Goal: Transaction & Acquisition: Download file/media

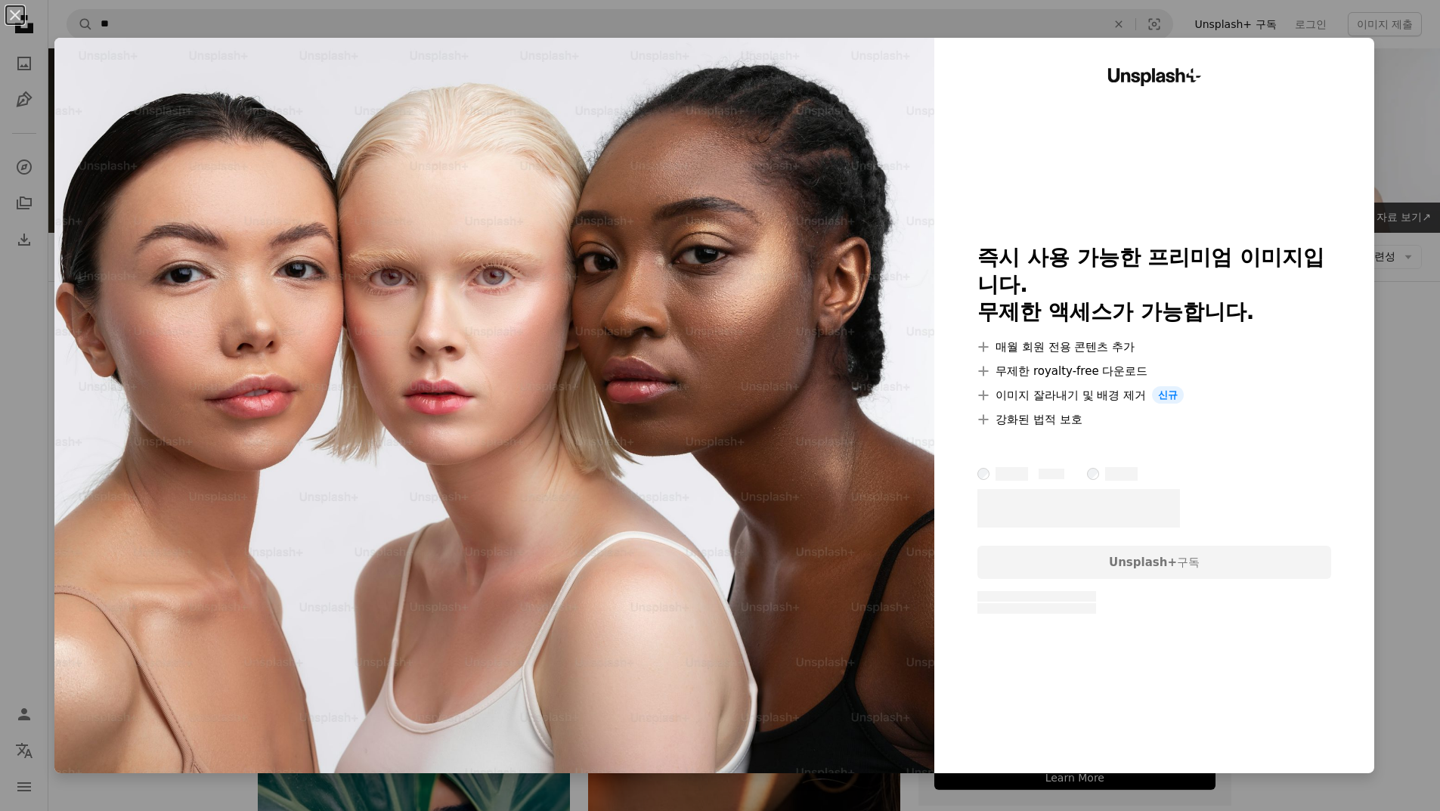
scroll to position [1663, 0]
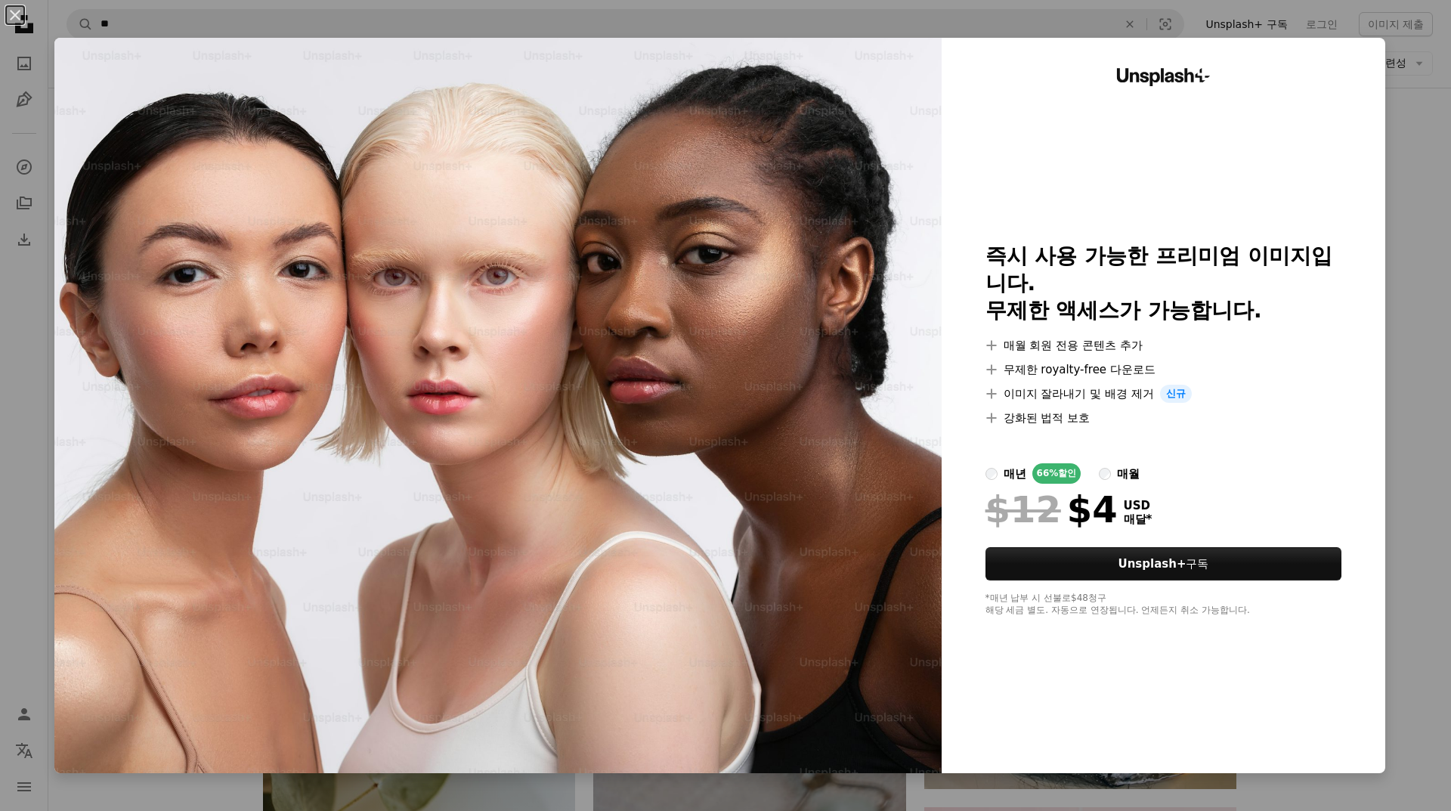
click at [1421, 541] on div "An X shape Unsplash+ 즉시 사용 가능한 프리미엄 이미지입니다. 무제한 액세스가 가능합니다. A plus sign 매월 회원 전…" at bounding box center [725, 405] width 1451 height 811
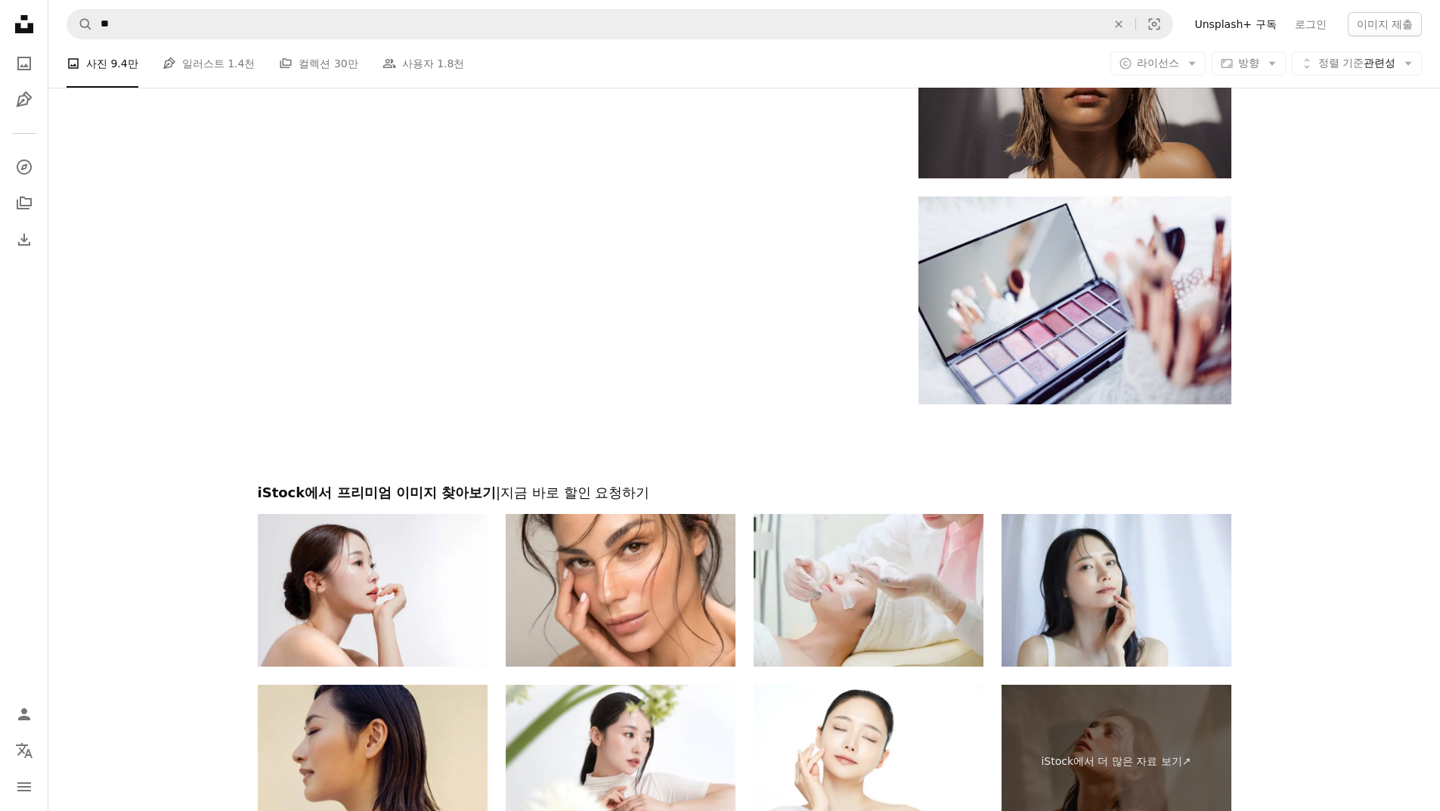
scroll to position [3174, 0]
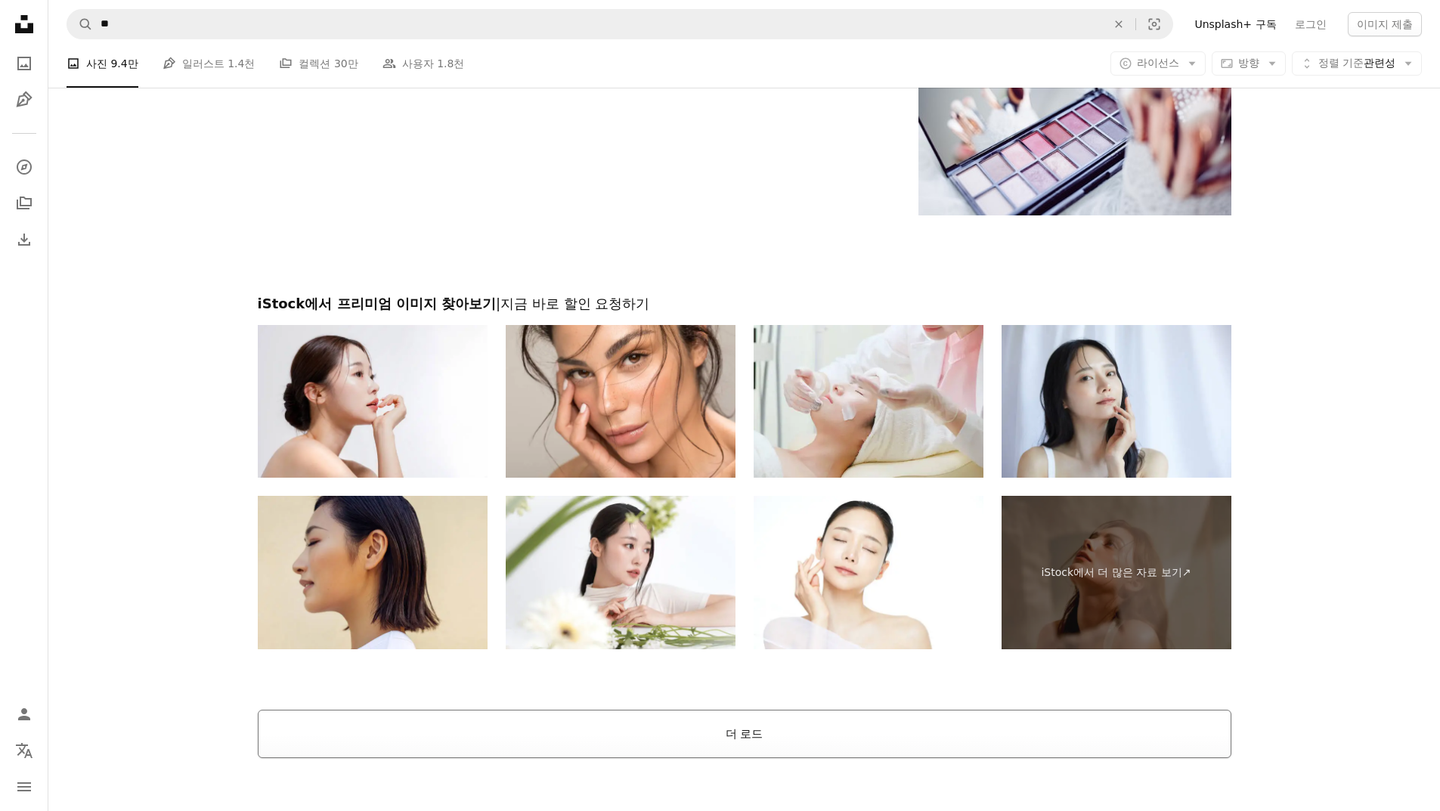
click at [793, 728] on button "더 로드" at bounding box center [744, 734] width 973 height 48
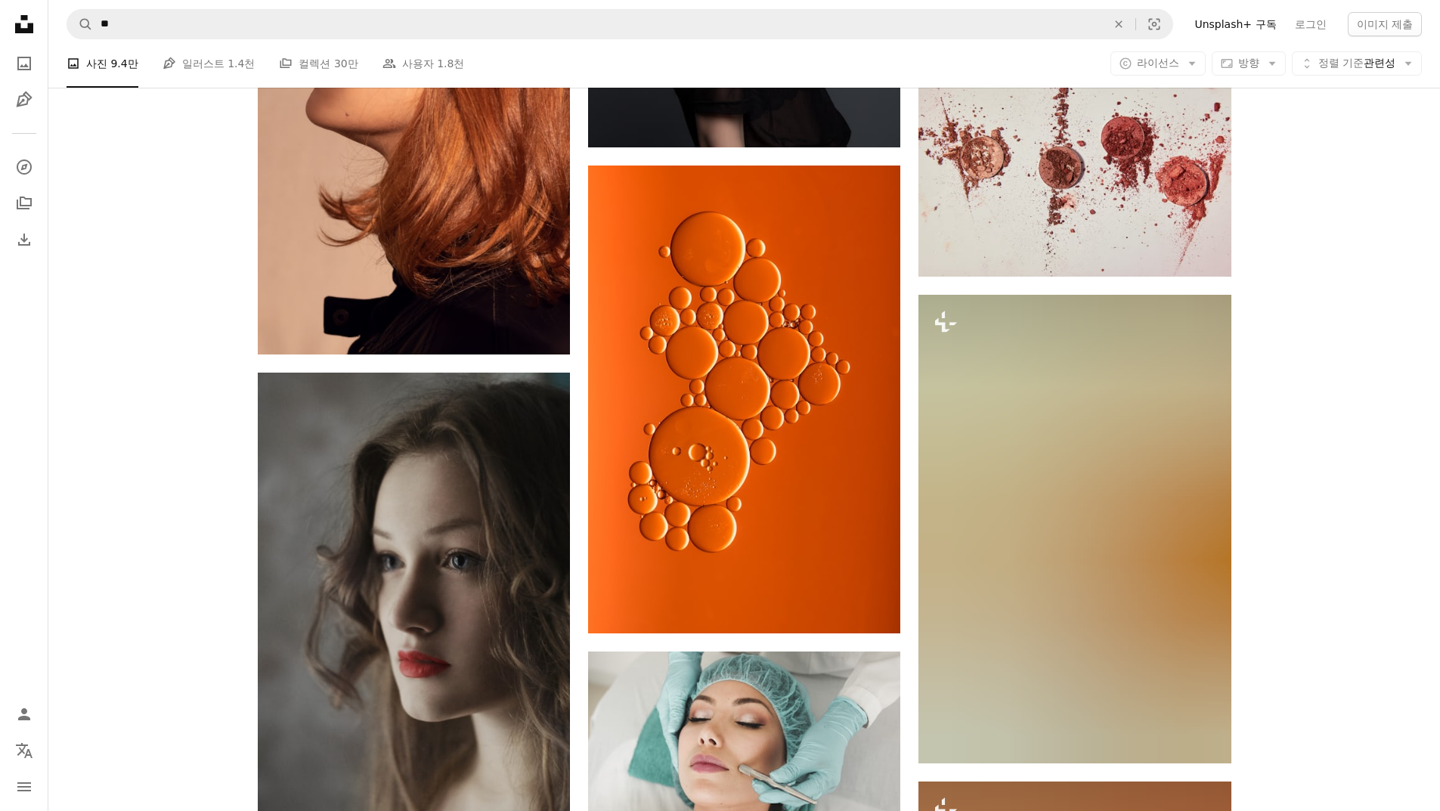
scroll to position [16852, 0]
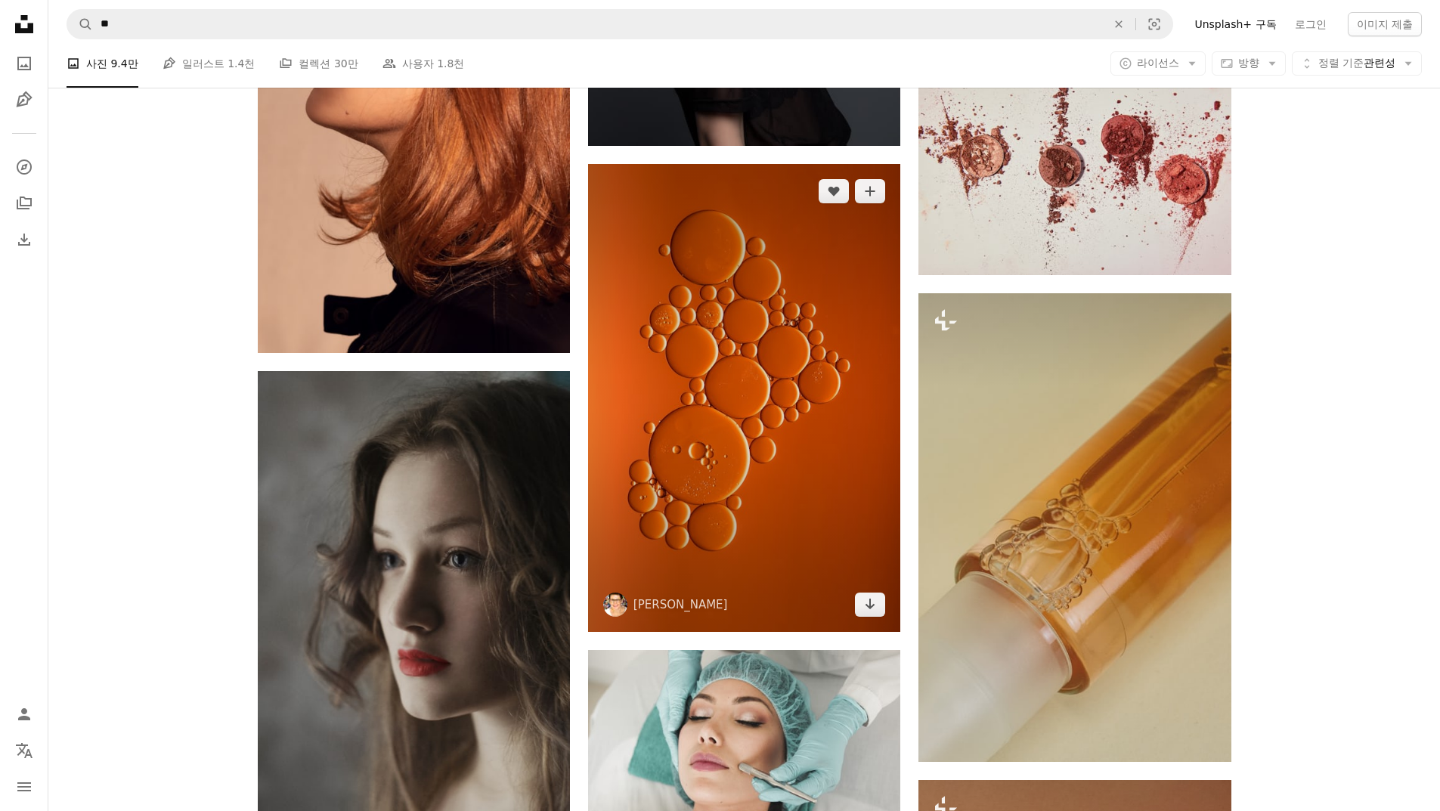
click at [722, 500] on img at bounding box center [744, 398] width 312 height 468
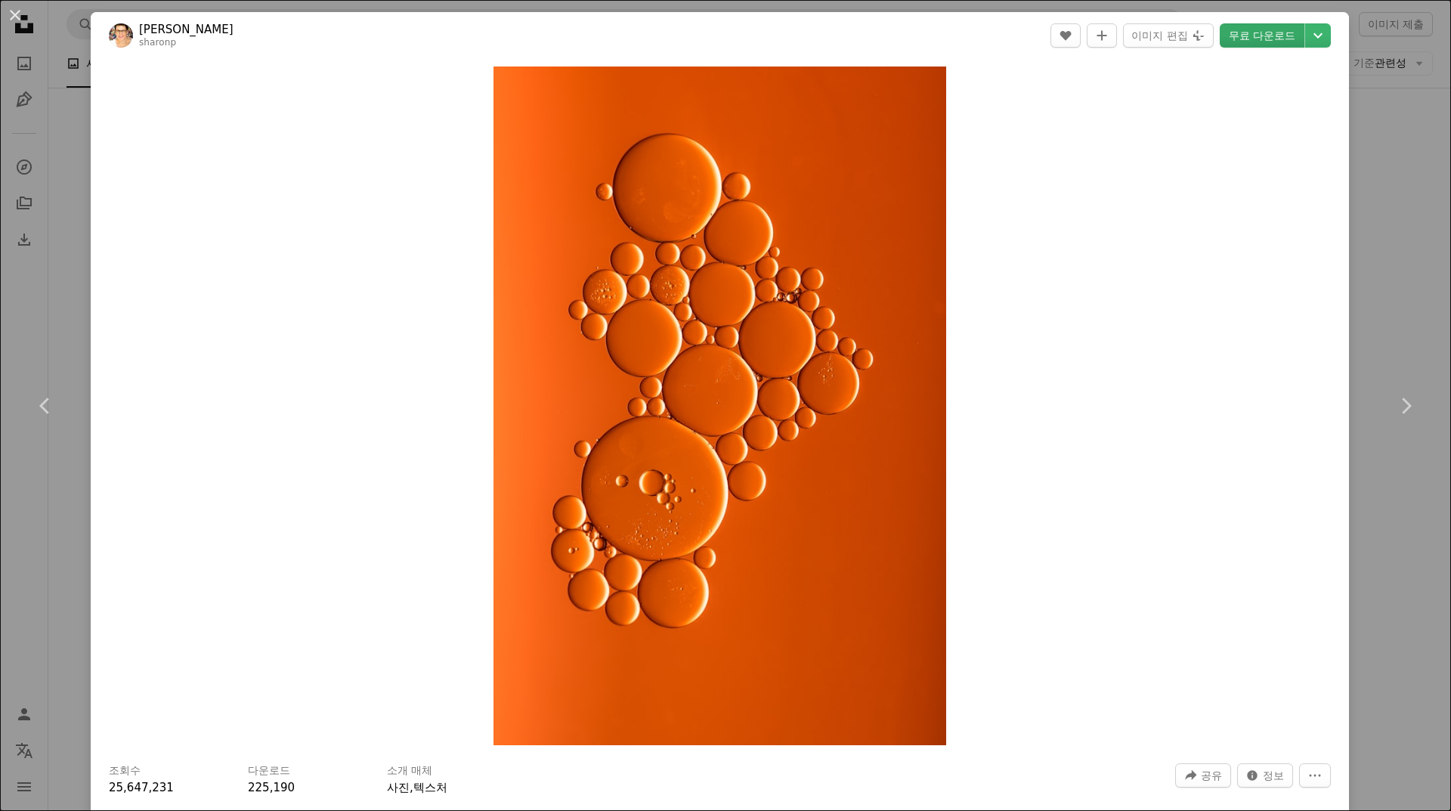
click at [1229, 40] on link "무료 다운로드" at bounding box center [1262, 35] width 85 height 24
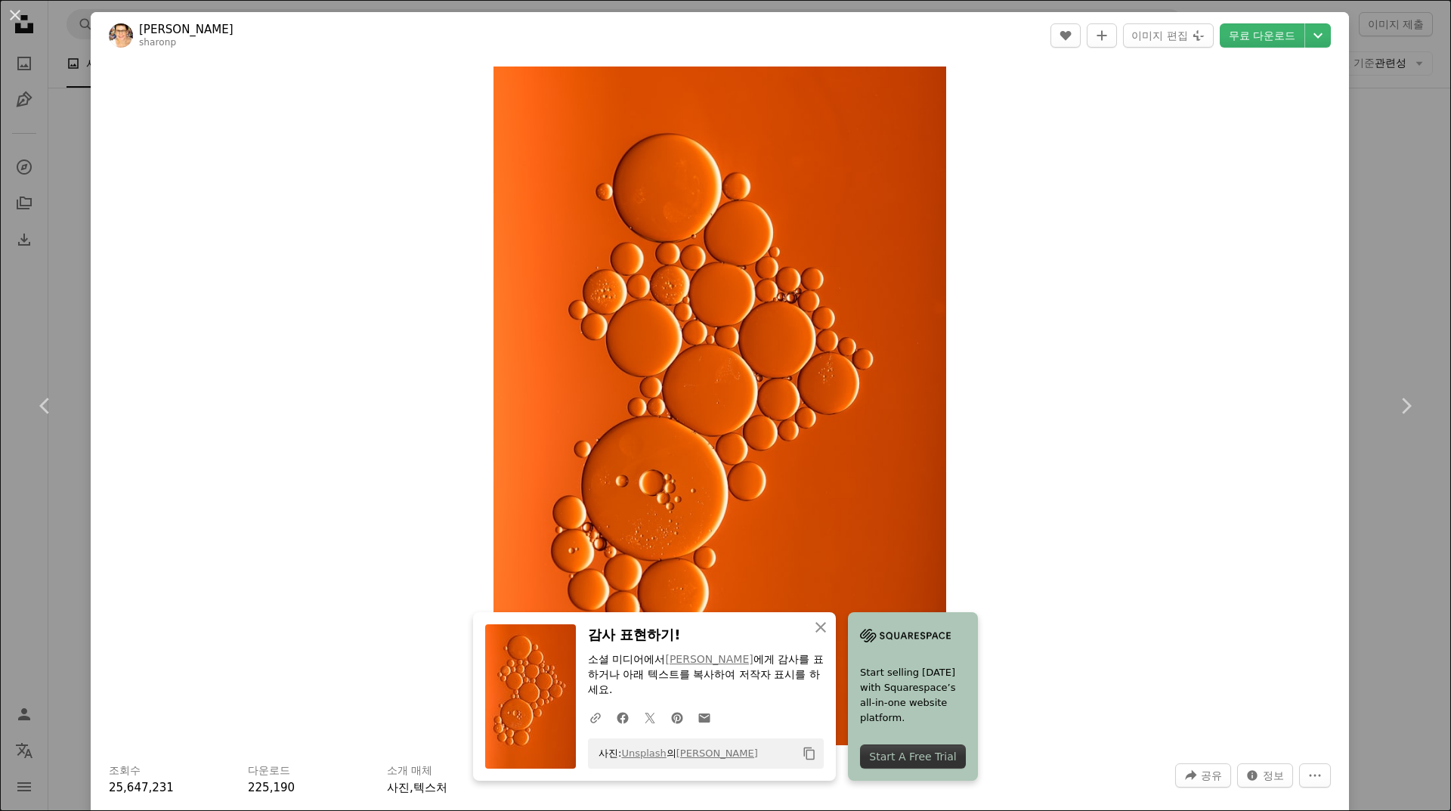
drag, startPoint x: 19, startPoint y: 17, endPoint x: 781, endPoint y: 456, distance: 880.3
click at [19, 17] on button "An X shape" at bounding box center [15, 15] width 18 height 18
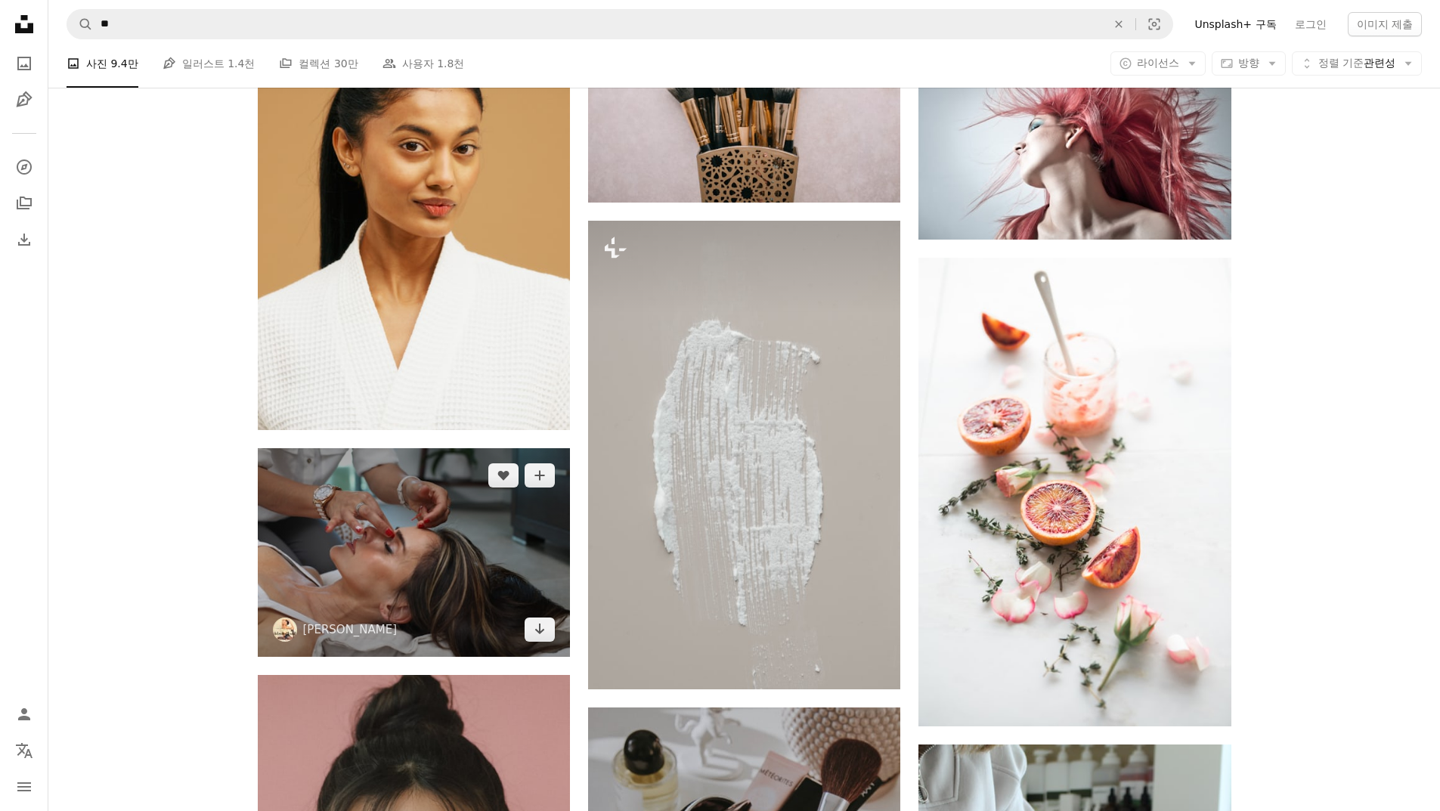
scroll to position [25014, 0]
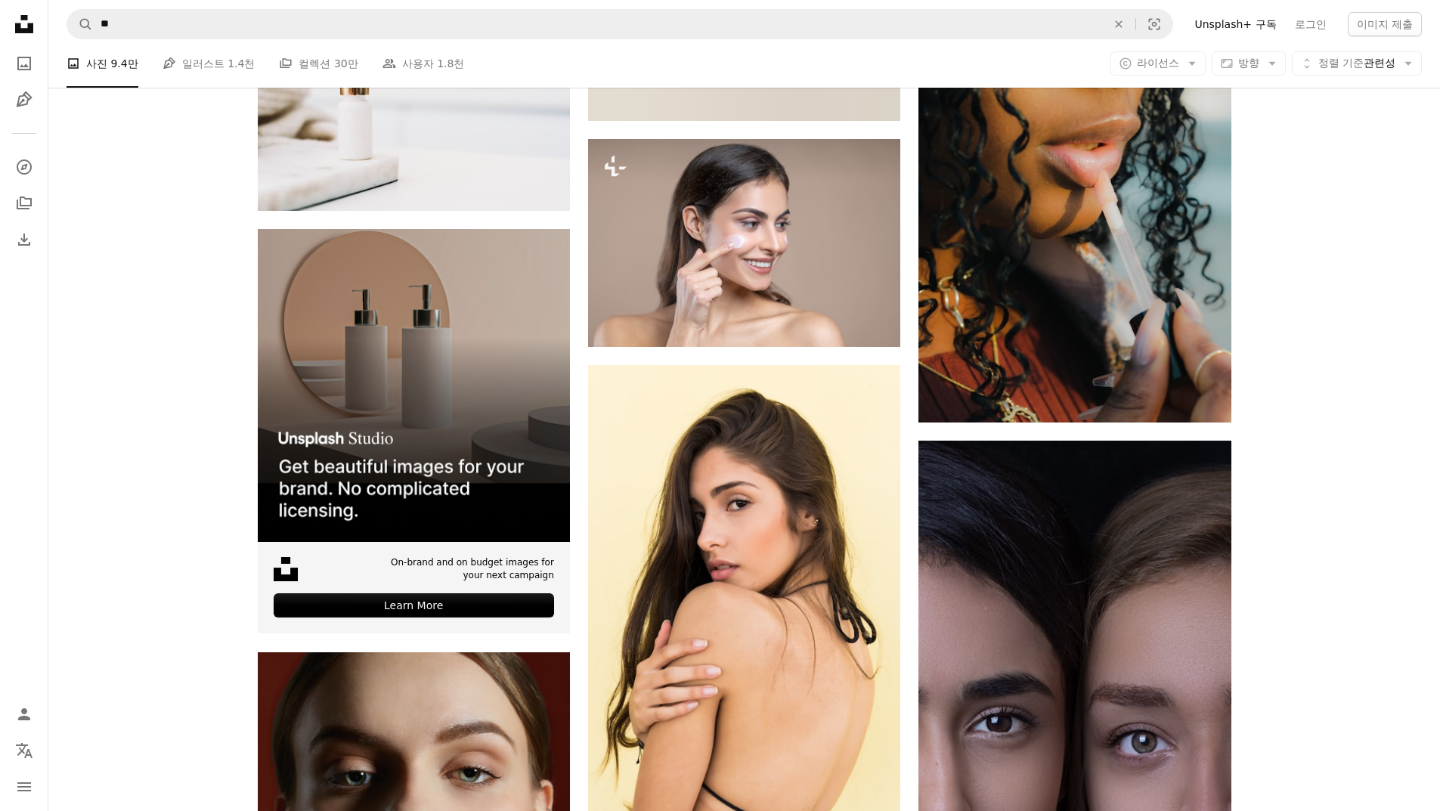
scroll to position [0, 0]
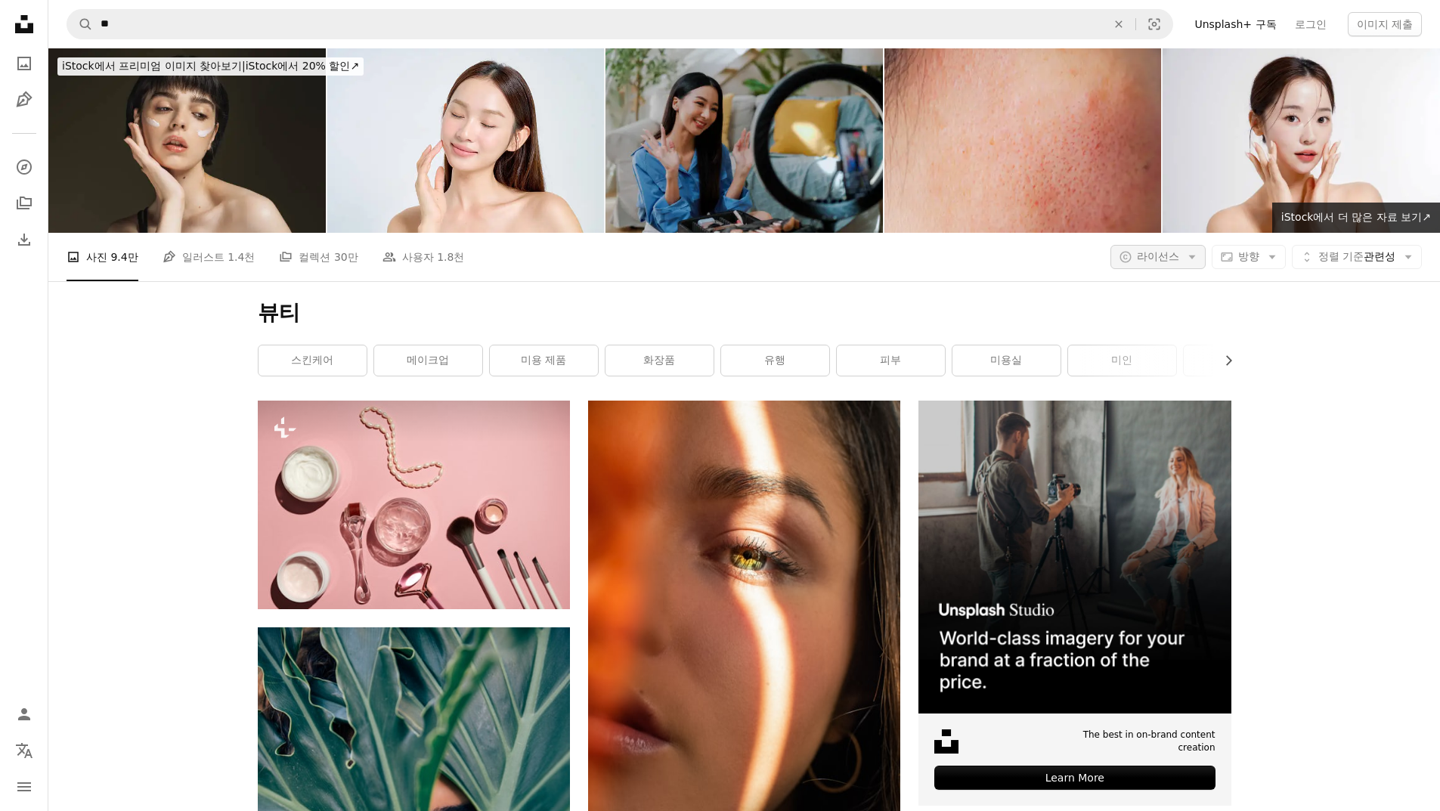
click at [1163, 258] on span "라이선스" at bounding box center [1158, 256] width 42 height 12
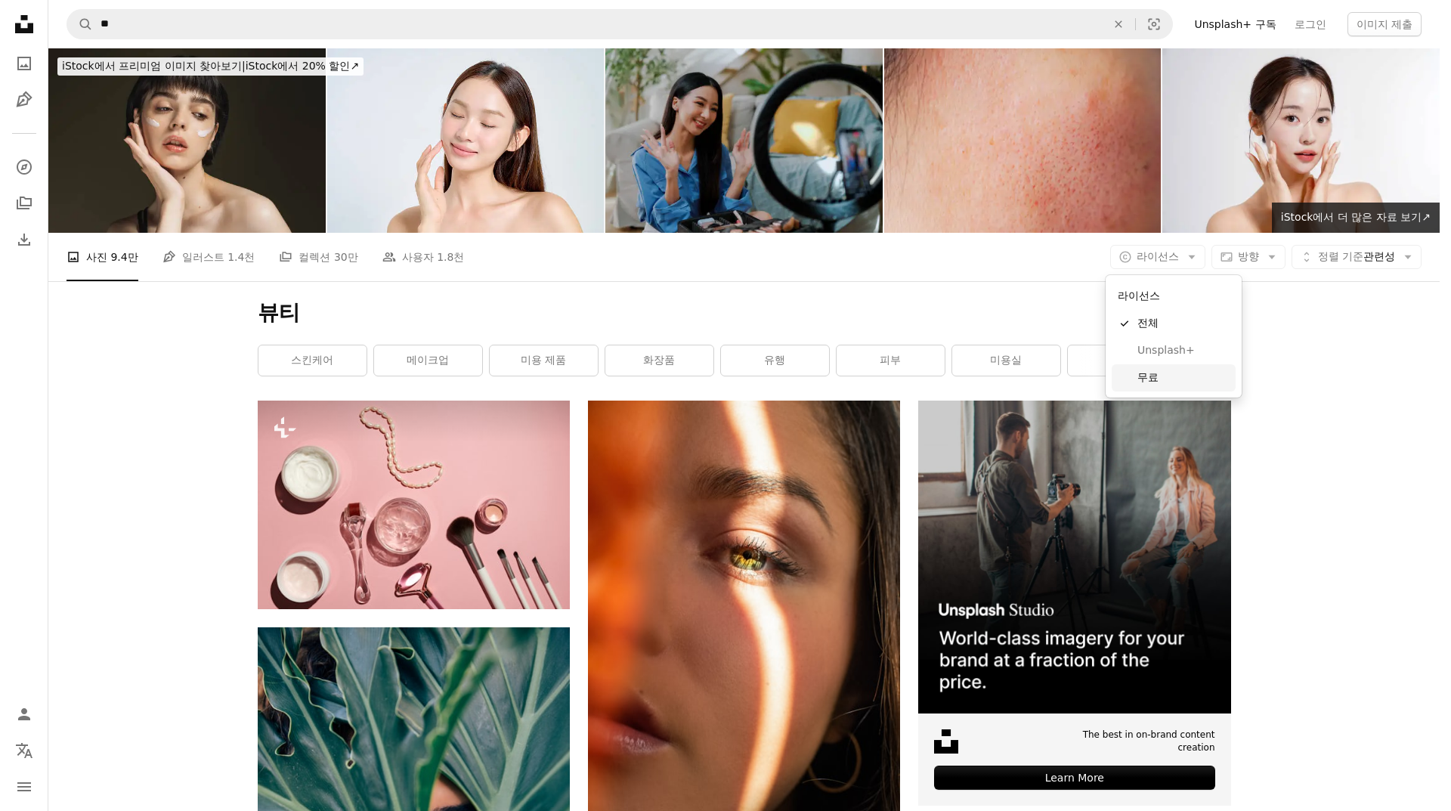
click at [1169, 373] on span "무료" at bounding box center [1183, 377] width 92 height 15
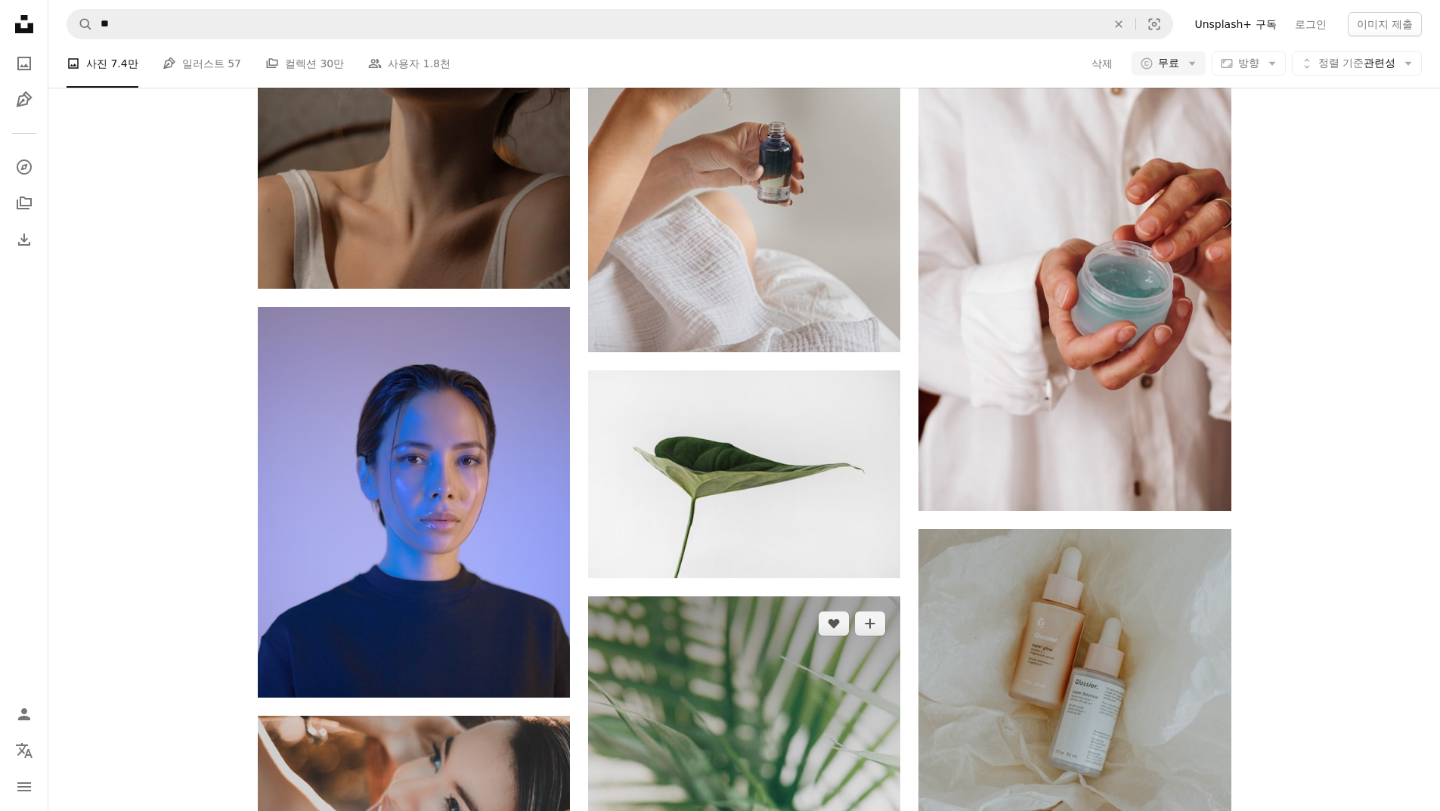
scroll to position [9068, 0]
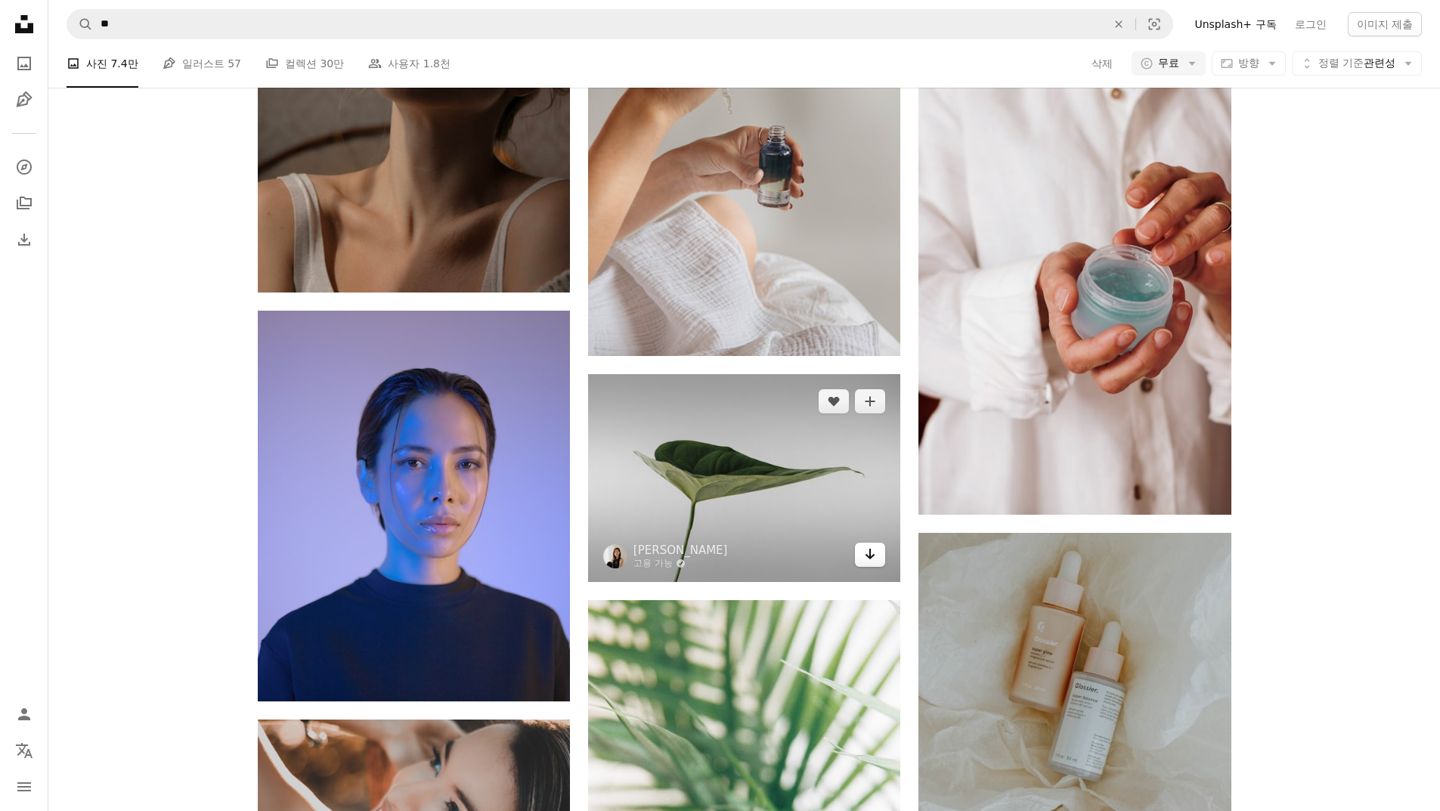
click at [872, 559] on icon "Arrow pointing down" at bounding box center [870, 554] width 12 height 18
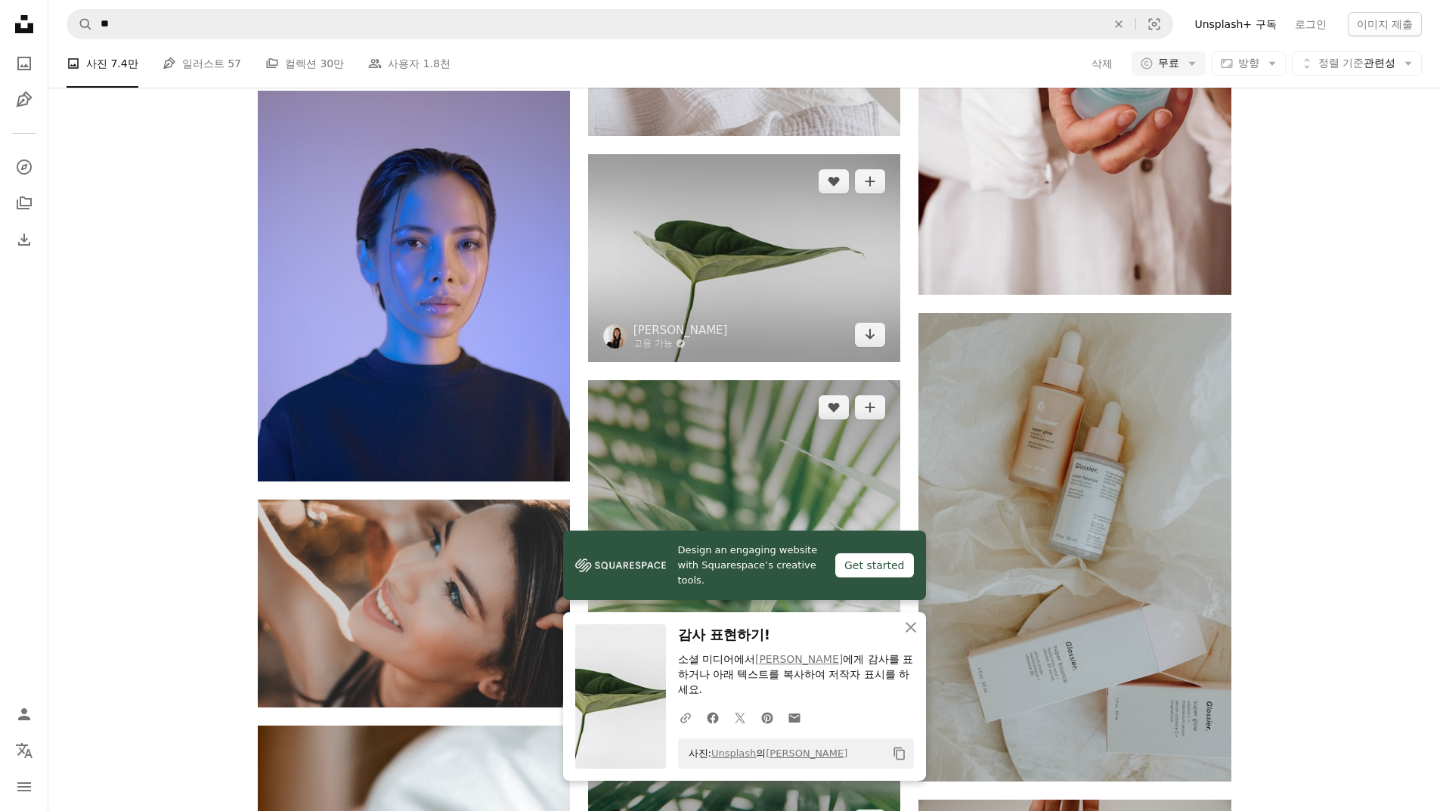
scroll to position [9295, 0]
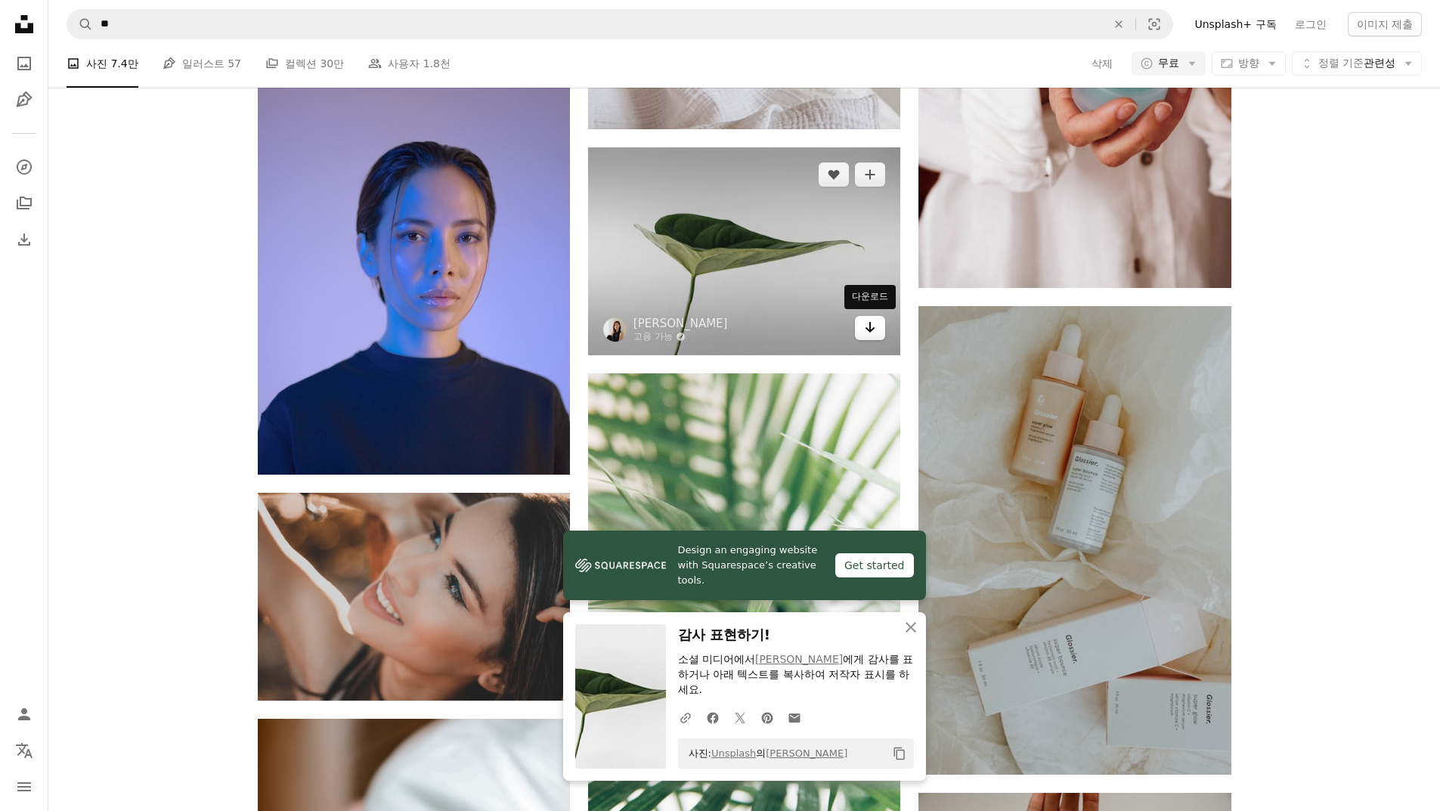
click at [877, 329] on link "Arrow pointing down" at bounding box center [870, 328] width 30 height 24
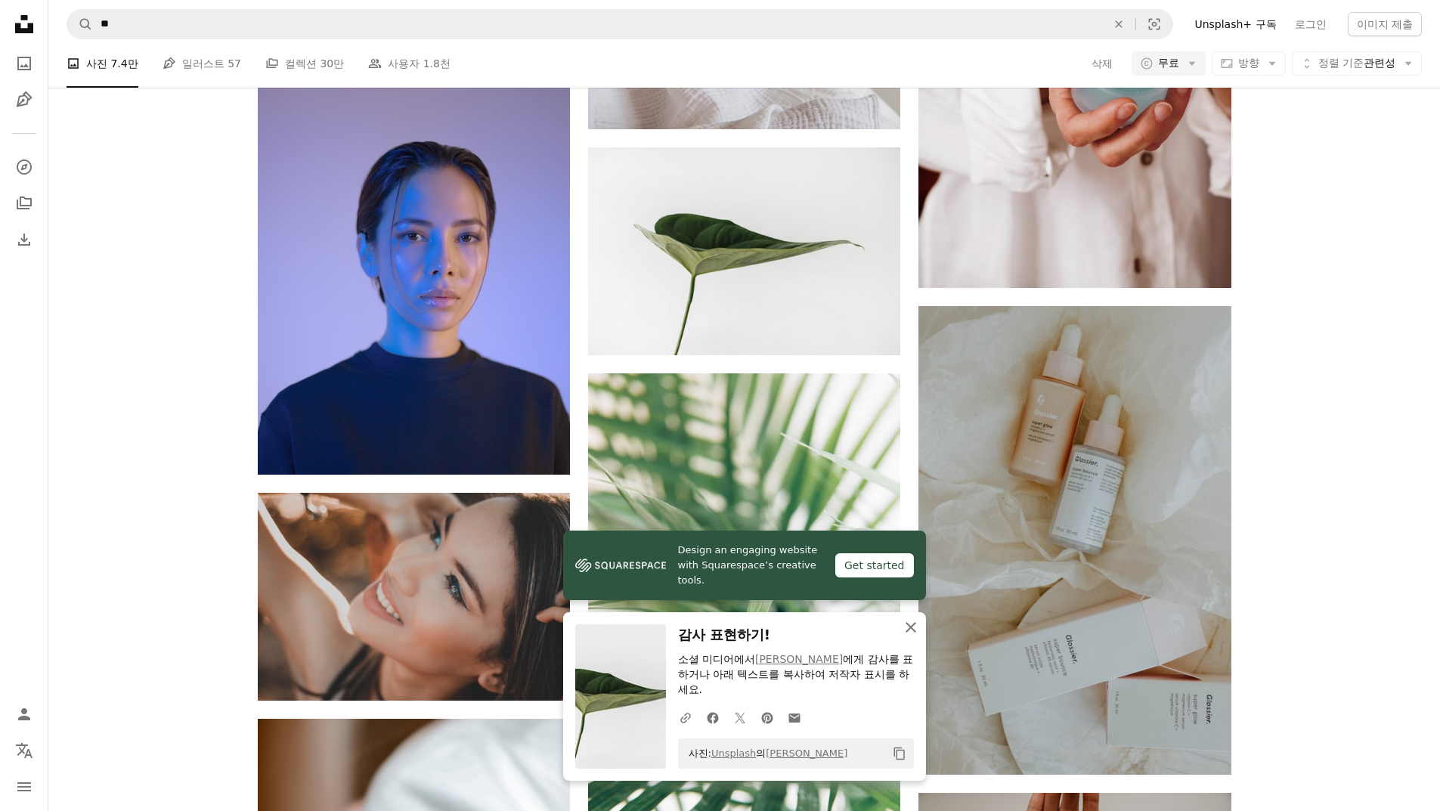
click at [905, 625] on icon "An X shape" at bounding box center [911, 627] width 18 height 18
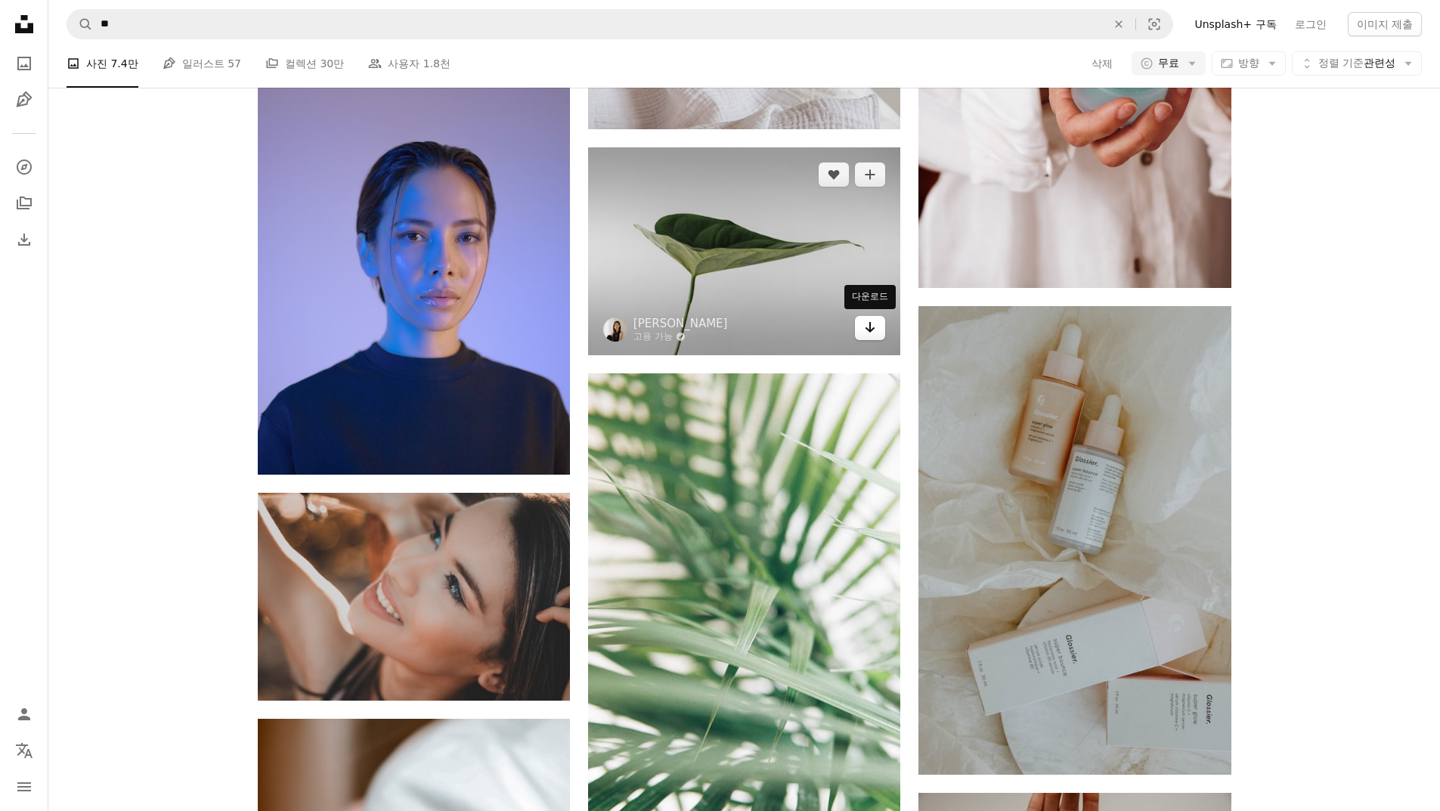
click at [859, 329] on link "Arrow pointing down" at bounding box center [870, 328] width 30 height 24
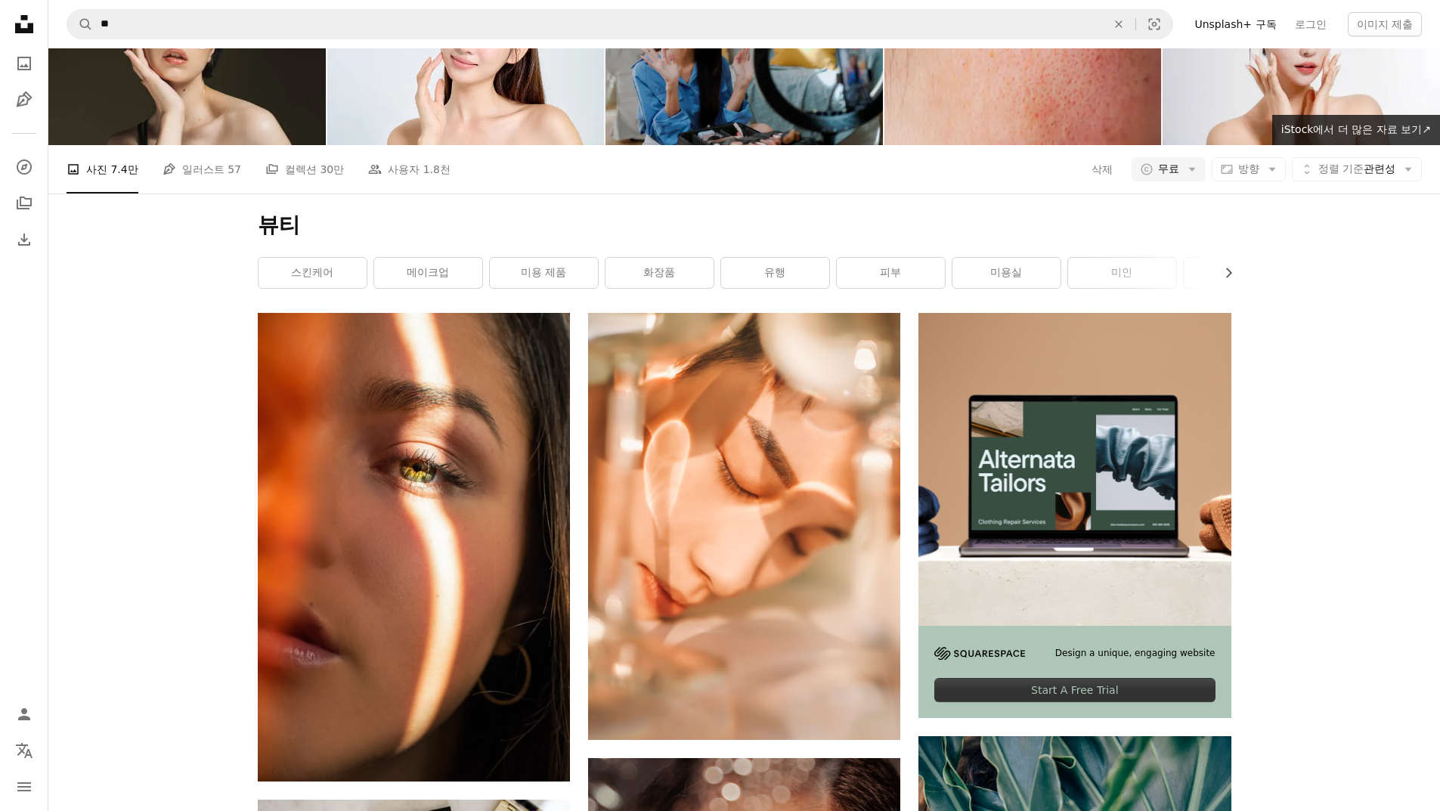
scroll to position [0, 0]
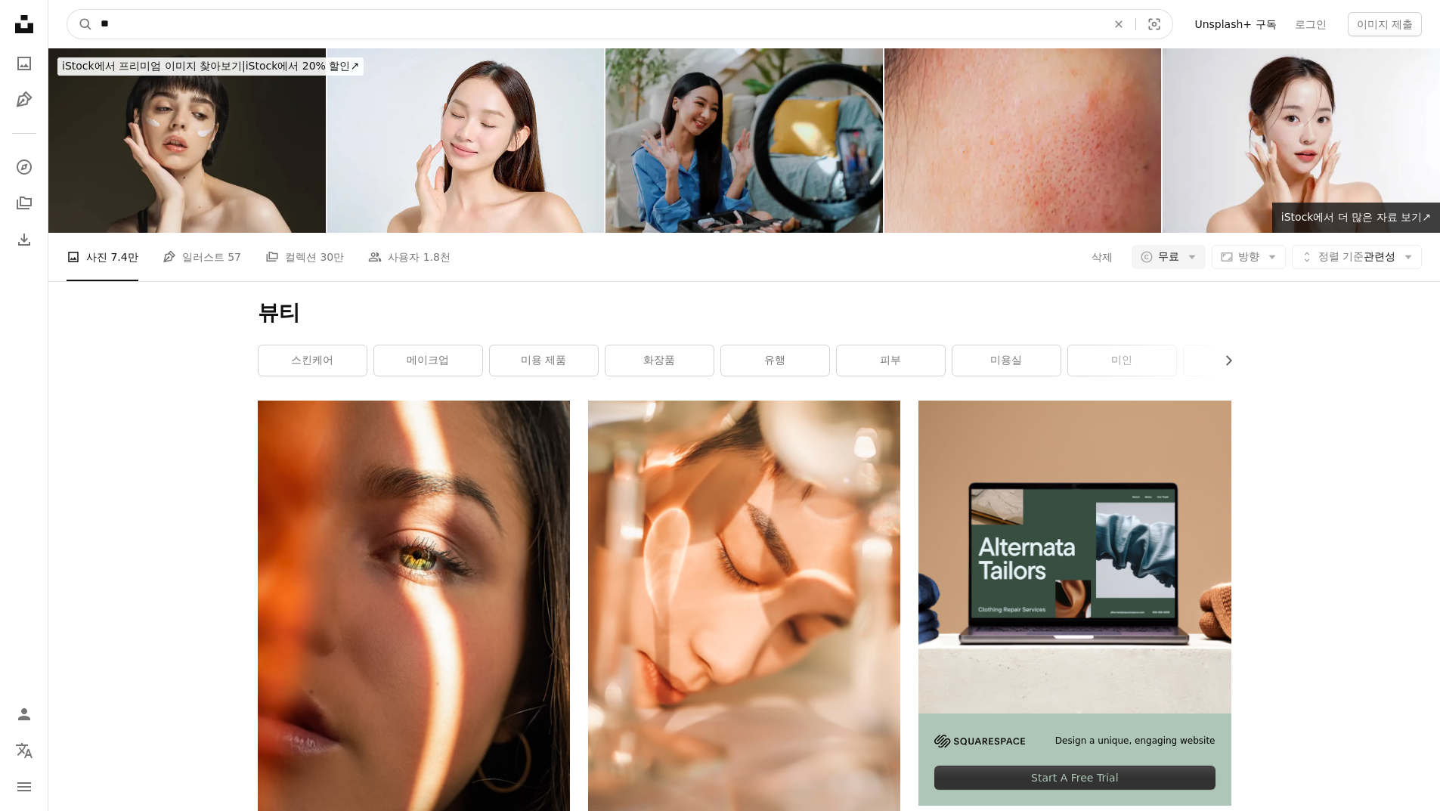
click at [347, 15] on input "**" at bounding box center [597, 24] width 1009 height 29
type input "*"
type input "**"
click at [67, 10] on button "A magnifying glass" at bounding box center [80, 24] width 26 height 29
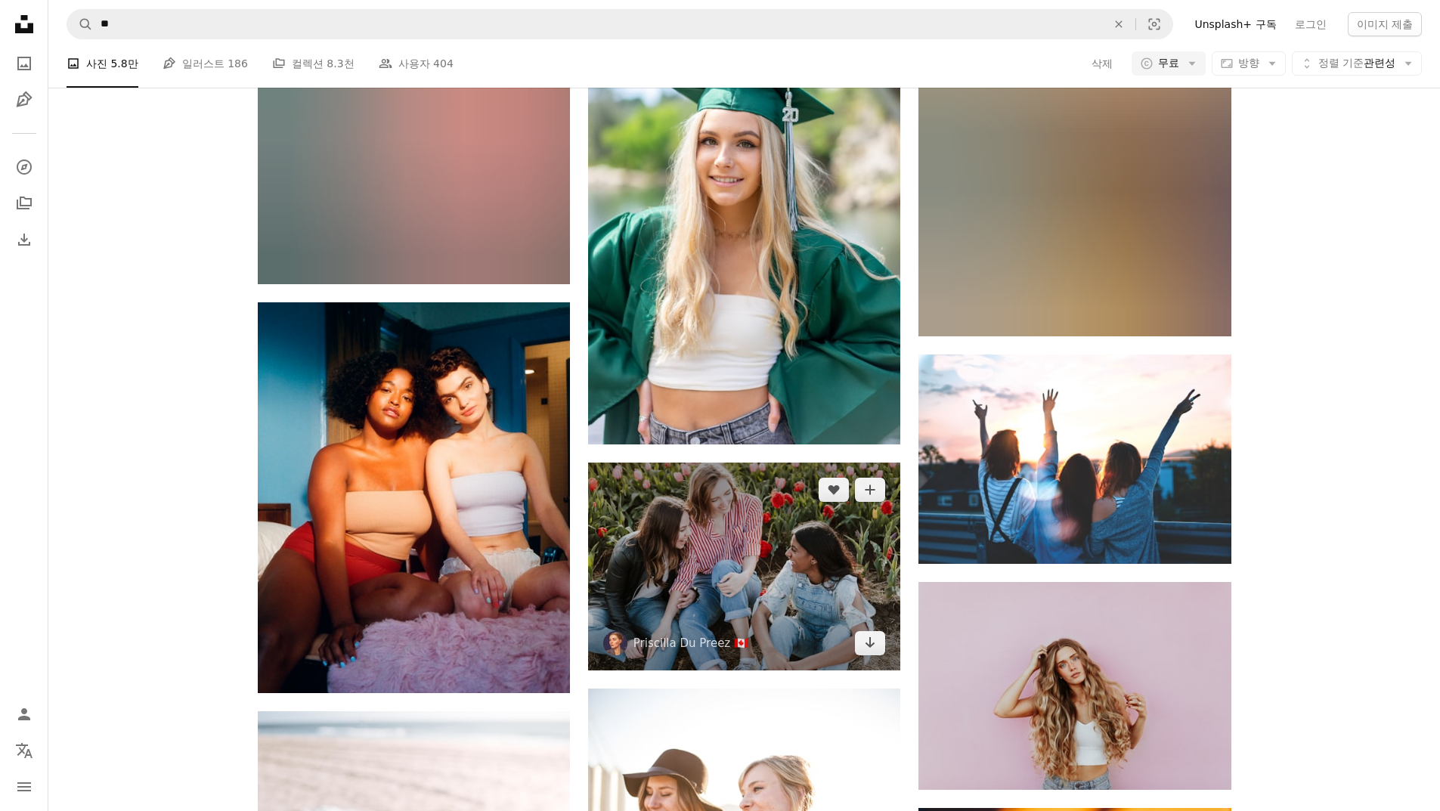
scroll to position [5063, 0]
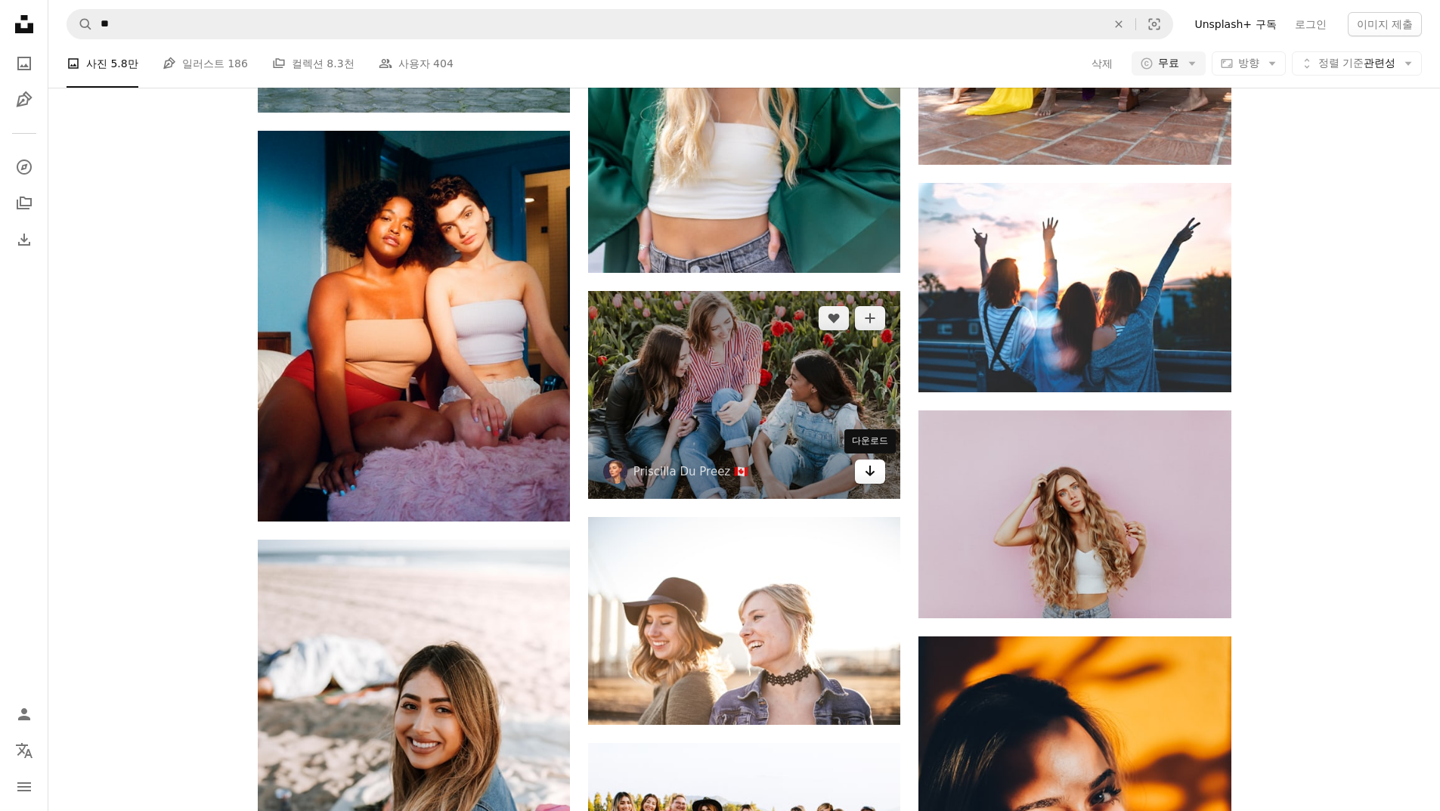
click at [881, 476] on link "Arrow pointing down" at bounding box center [870, 471] width 30 height 24
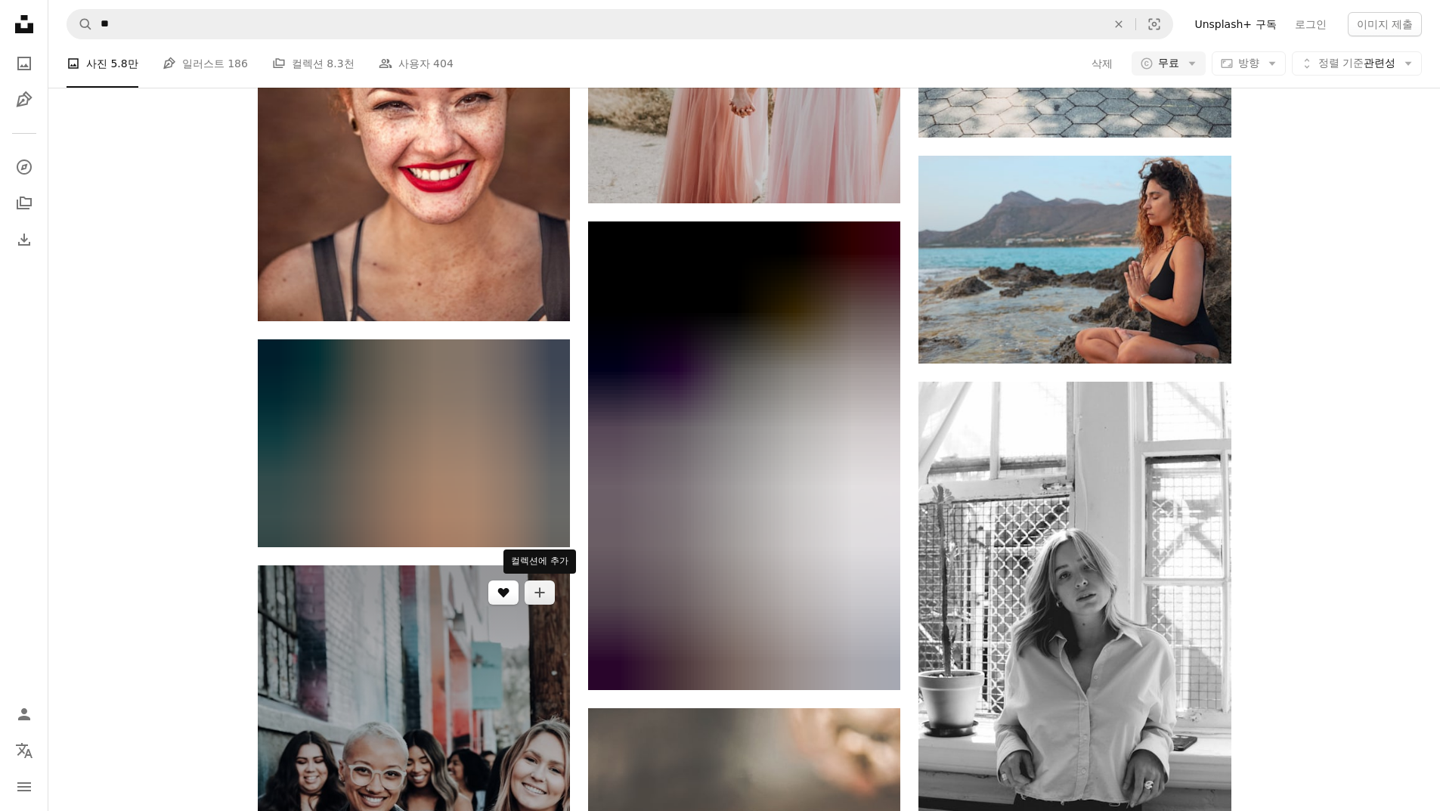
scroll to position [10882, 0]
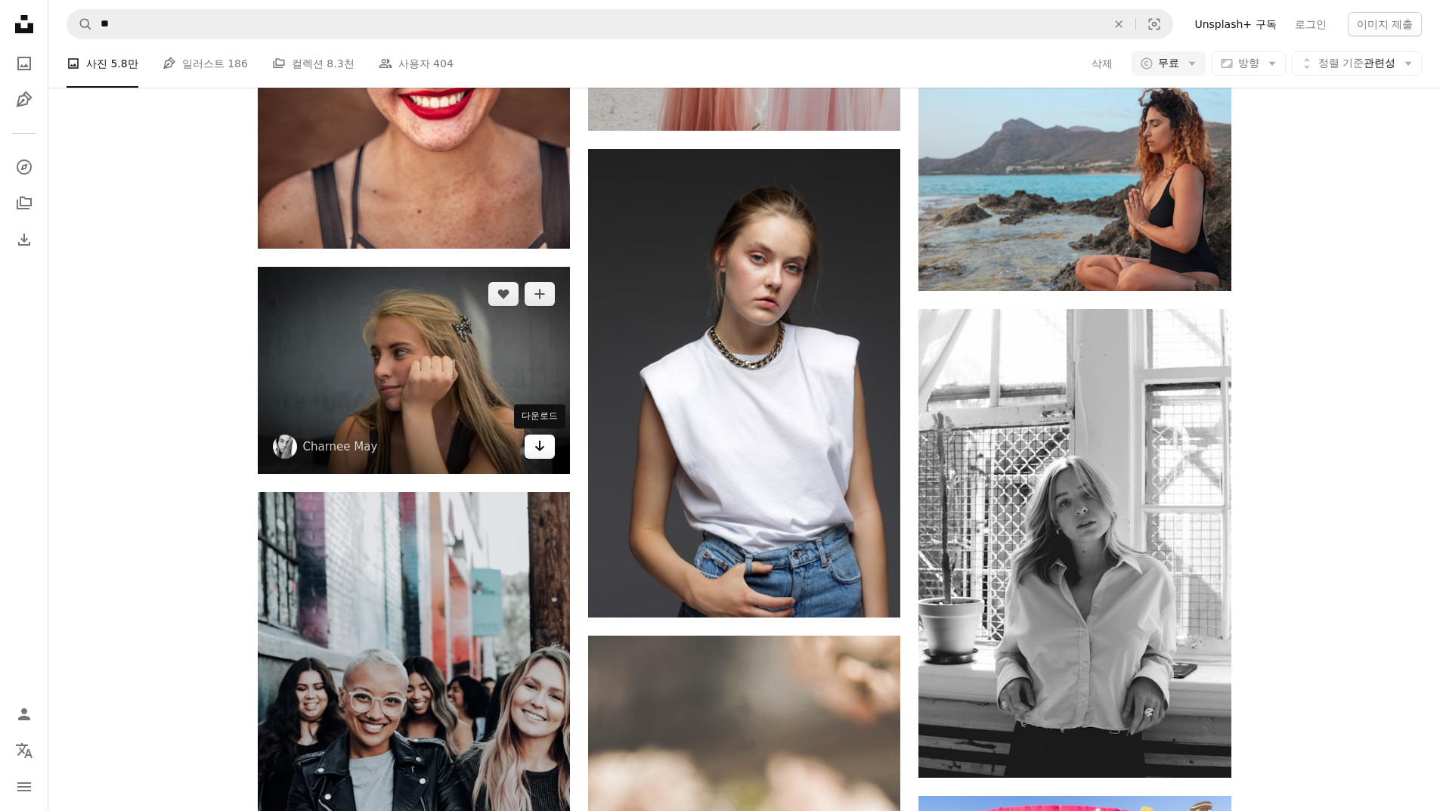
click at [531, 447] on link "Arrow pointing down" at bounding box center [539, 447] width 30 height 24
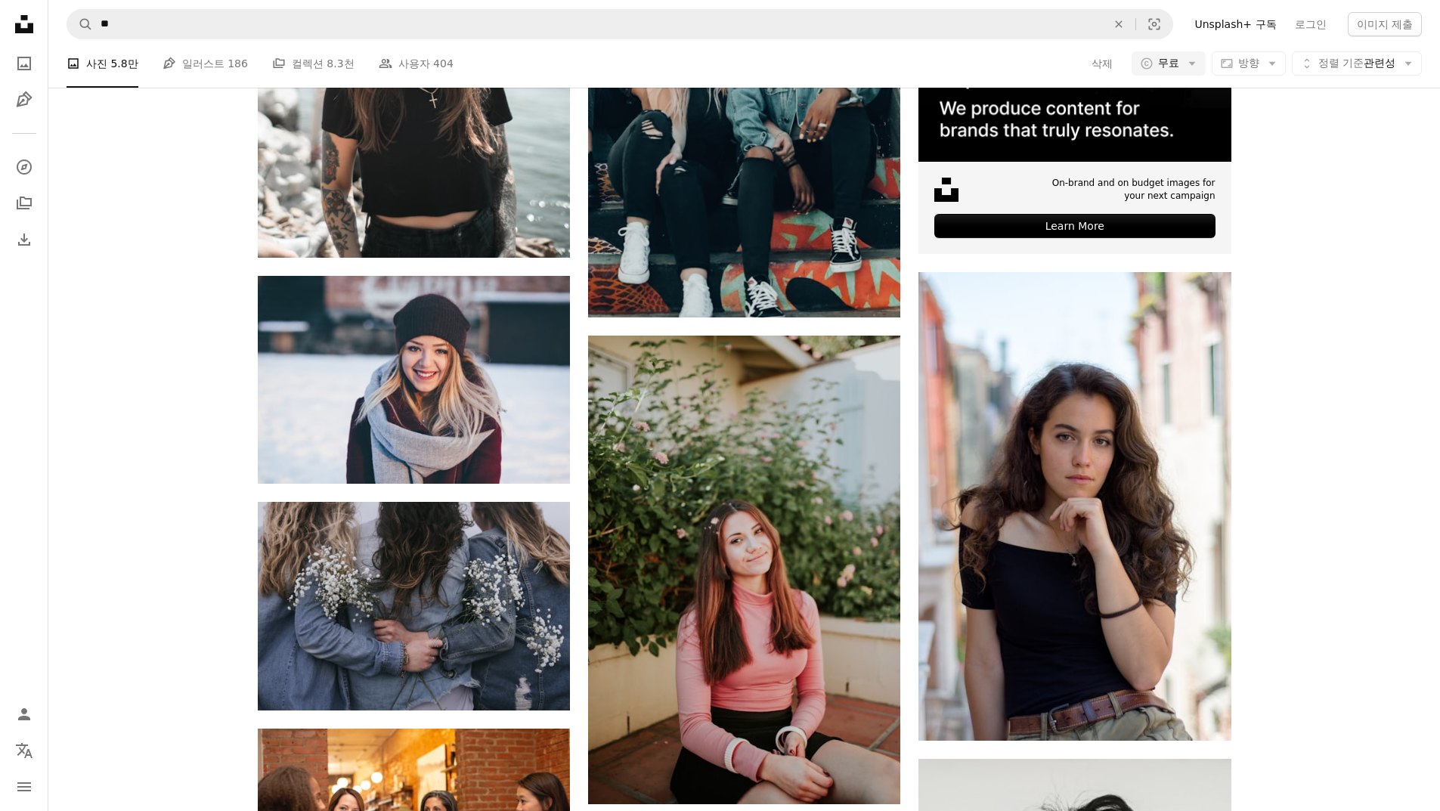
scroll to position [0, 0]
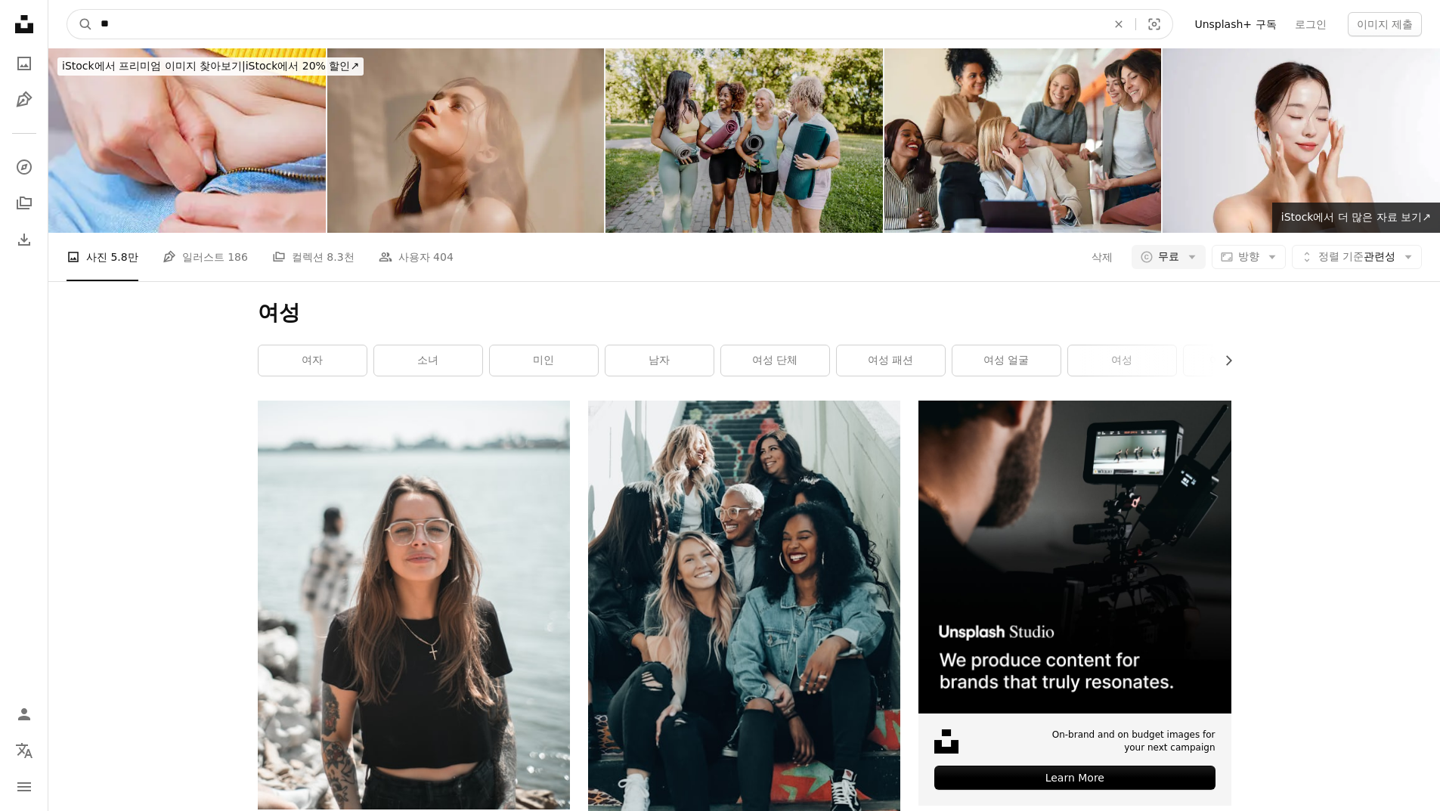
drag, startPoint x: 289, startPoint y: 20, endPoint x: 0, endPoint y: -7, distance: 290.6
type input "***"
click at [67, 10] on button "A magnifying glass" at bounding box center [80, 24] width 26 height 29
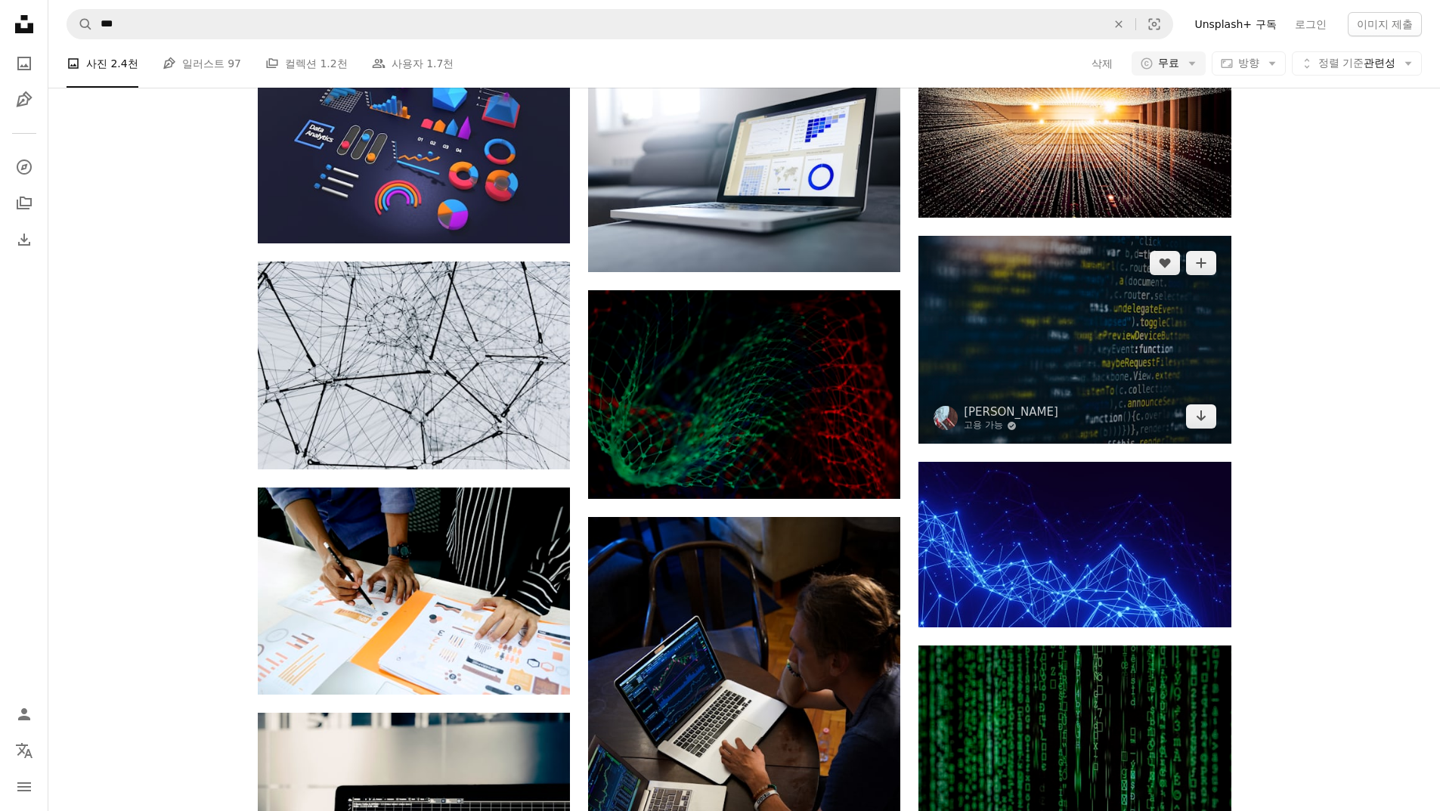
scroll to position [982, 0]
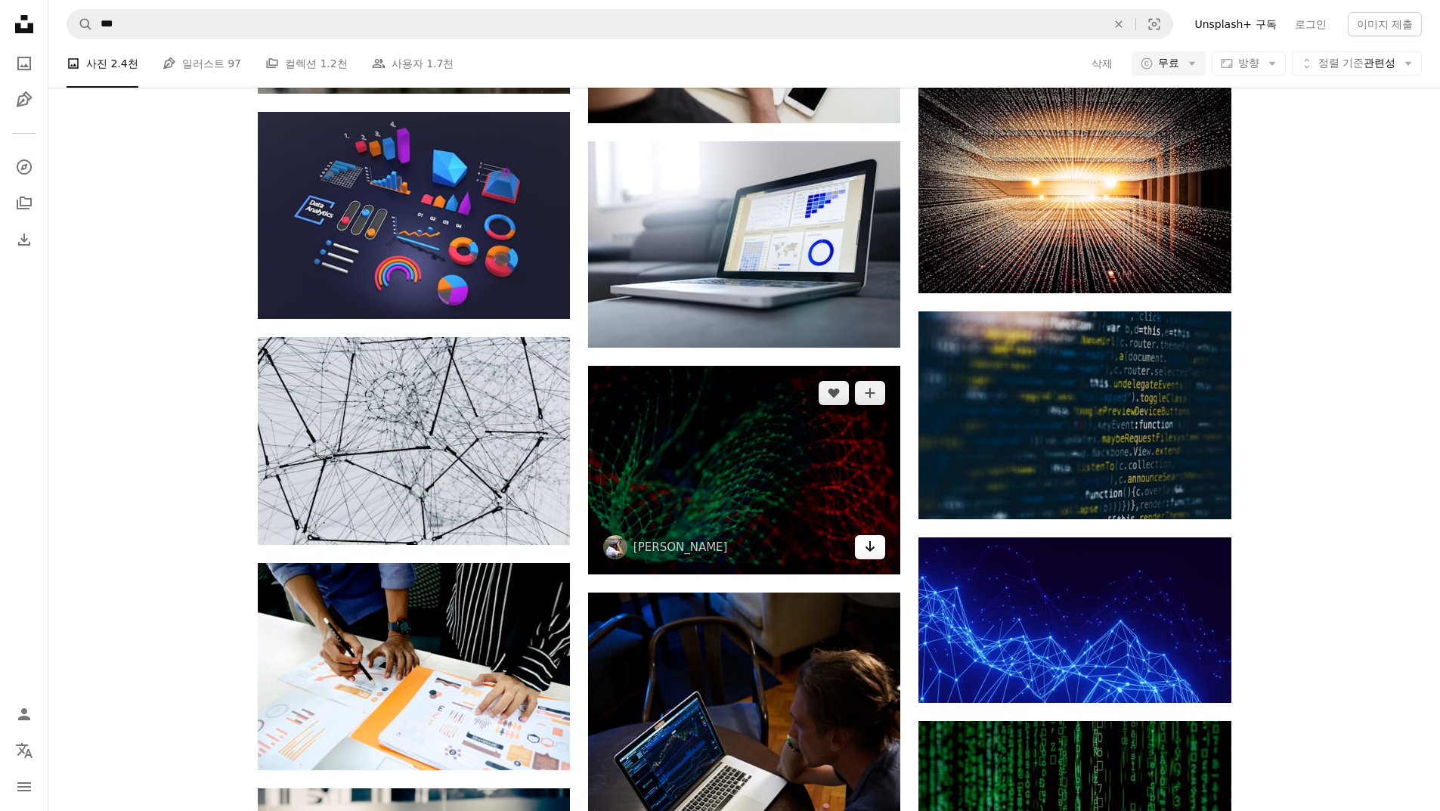
click at [862, 549] on link "Arrow pointing down" at bounding box center [870, 547] width 30 height 24
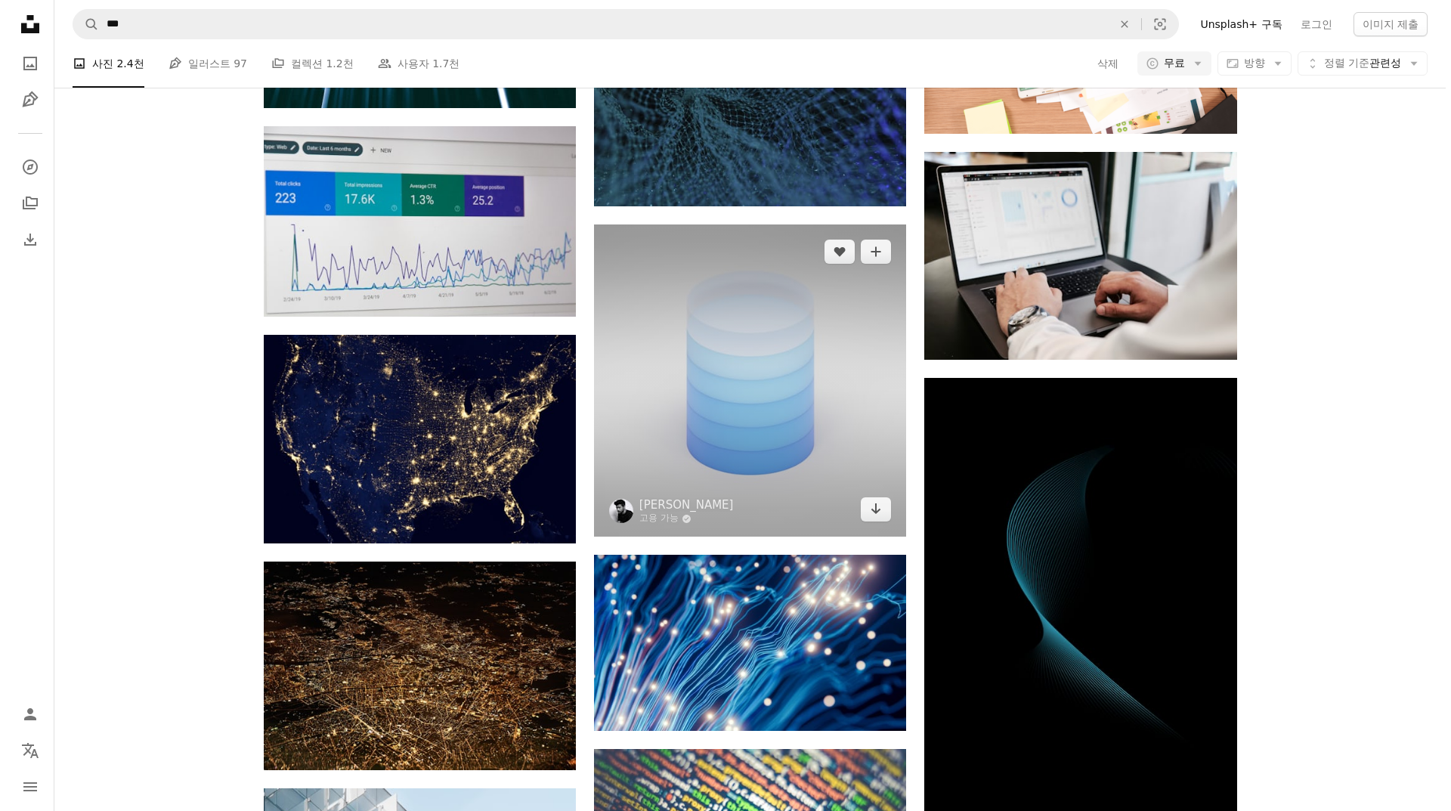
scroll to position [3174, 0]
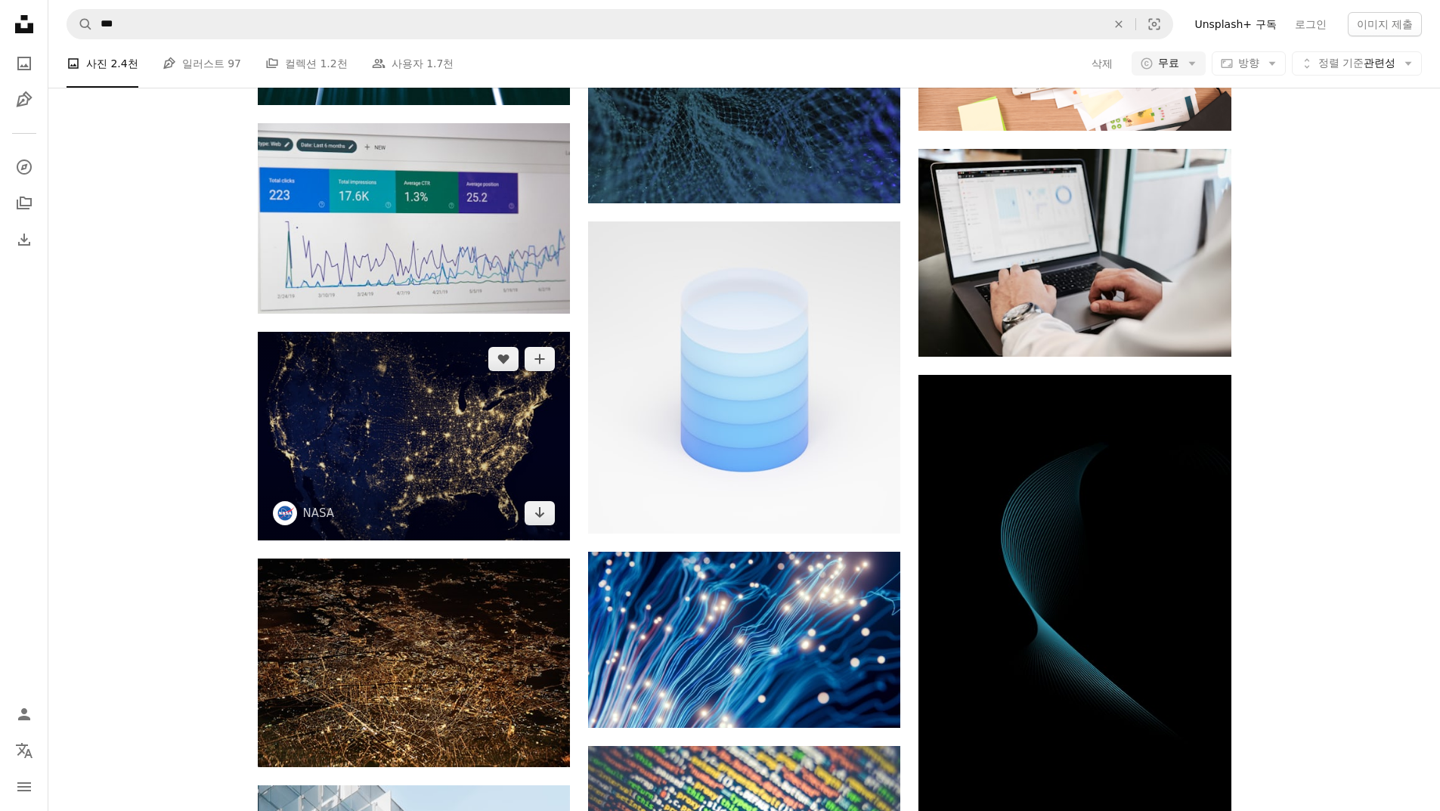
click at [496, 452] on img at bounding box center [414, 436] width 312 height 208
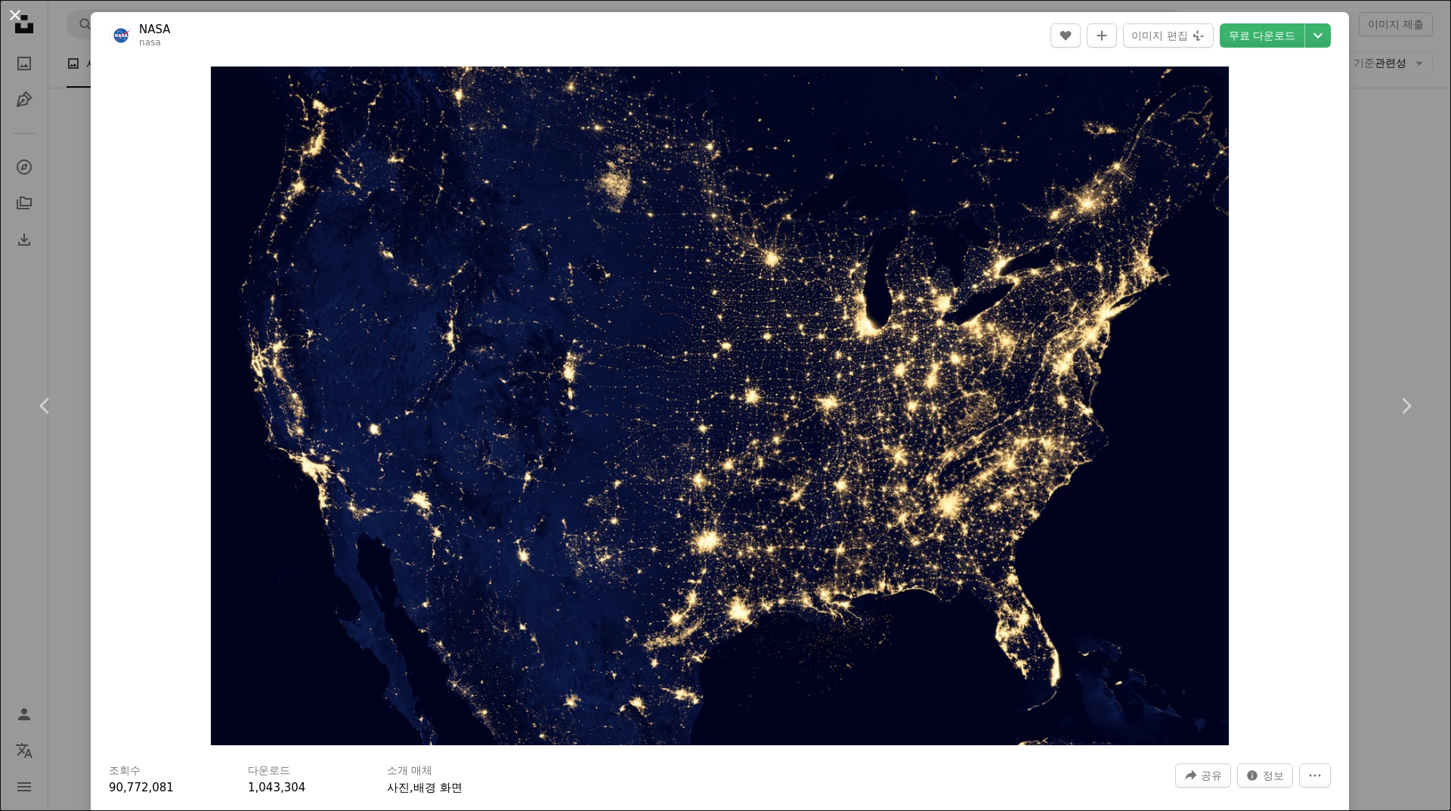
click at [6, 13] on button "An X shape" at bounding box center [15, 15] width 18 height 18
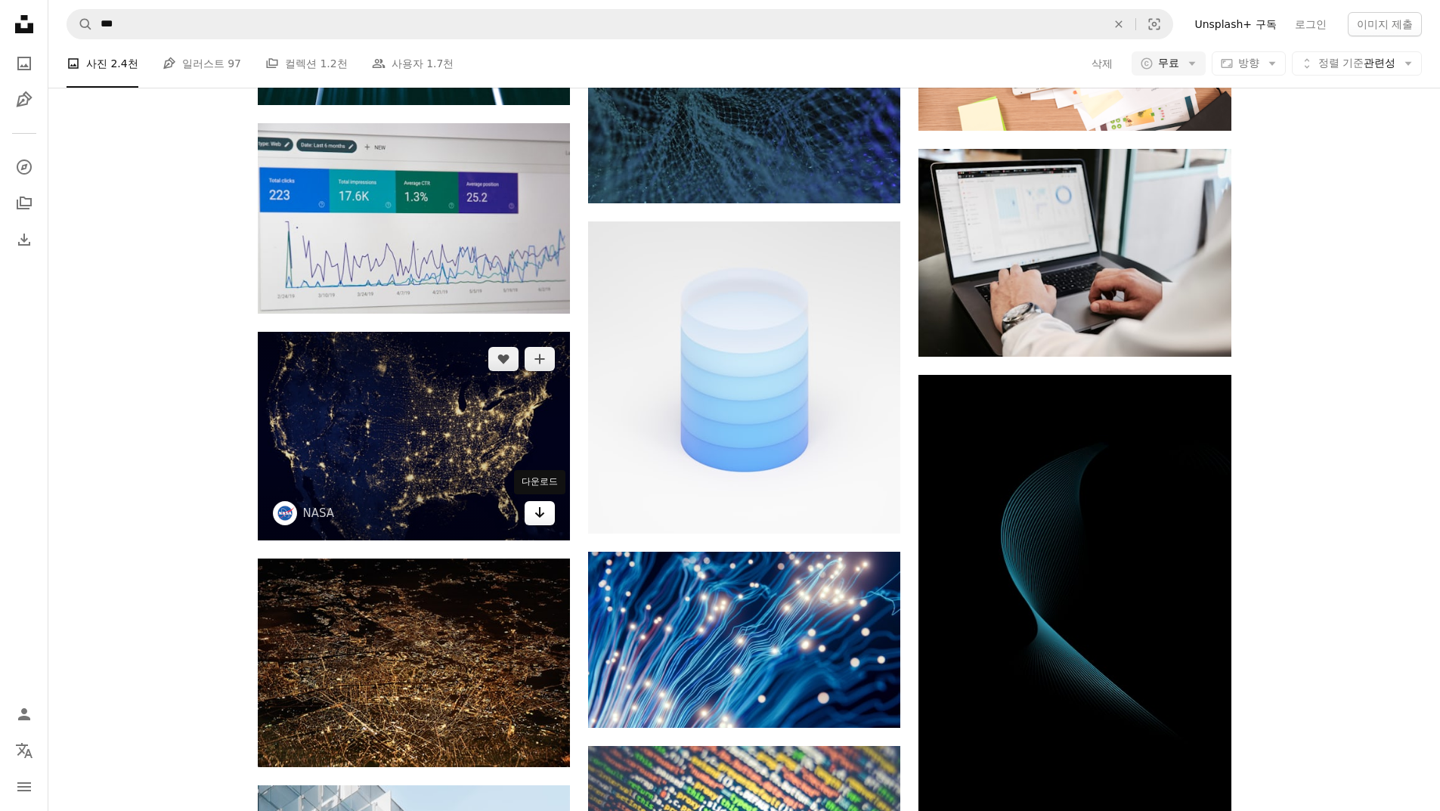
click at [532, 509] on link "Arrow pointing down" at bounding box center [539, 513] width 30 height 24
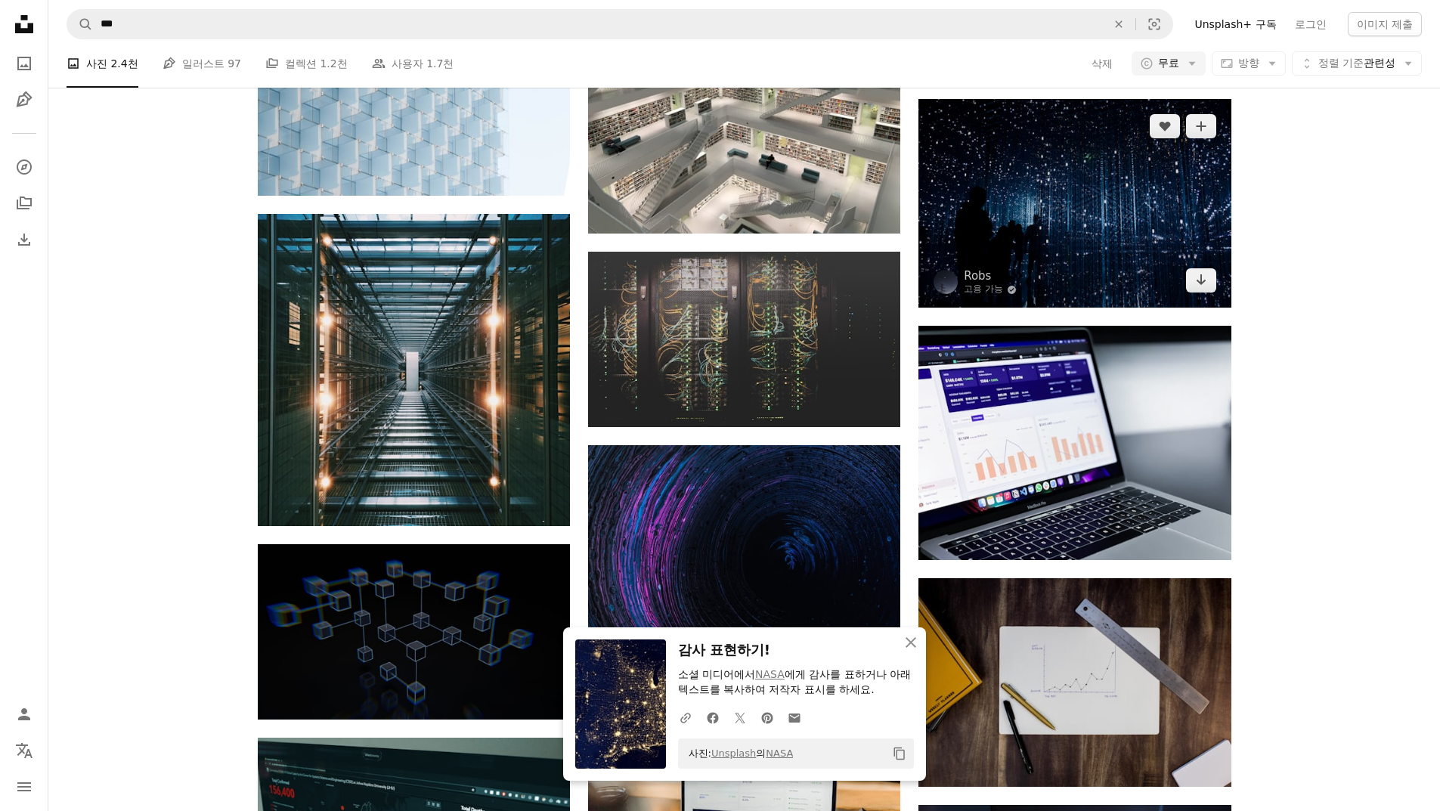
scroll to position [4005, 0]
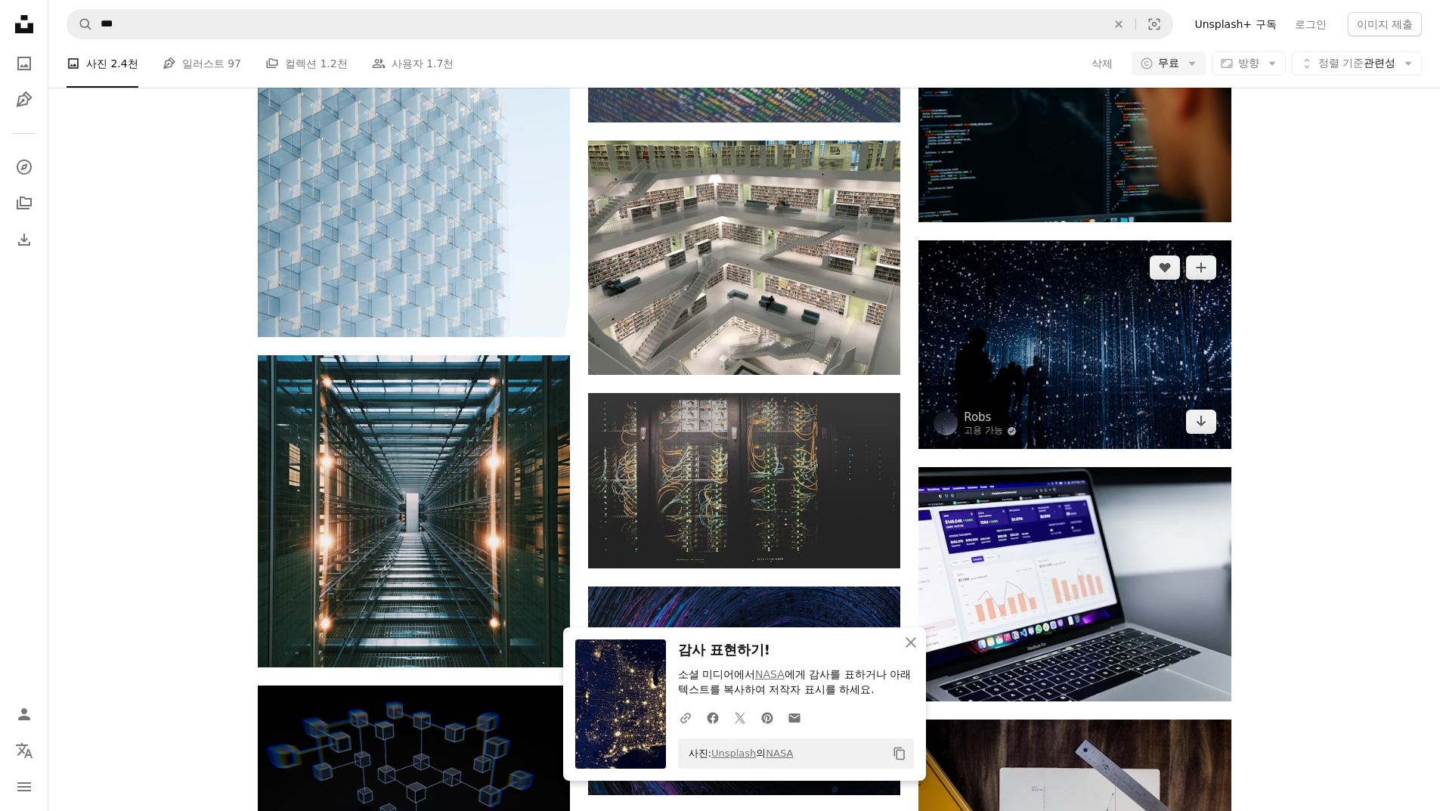
click at [1105, 376] on img at bounding box center [1074, 344] width 312 height 209
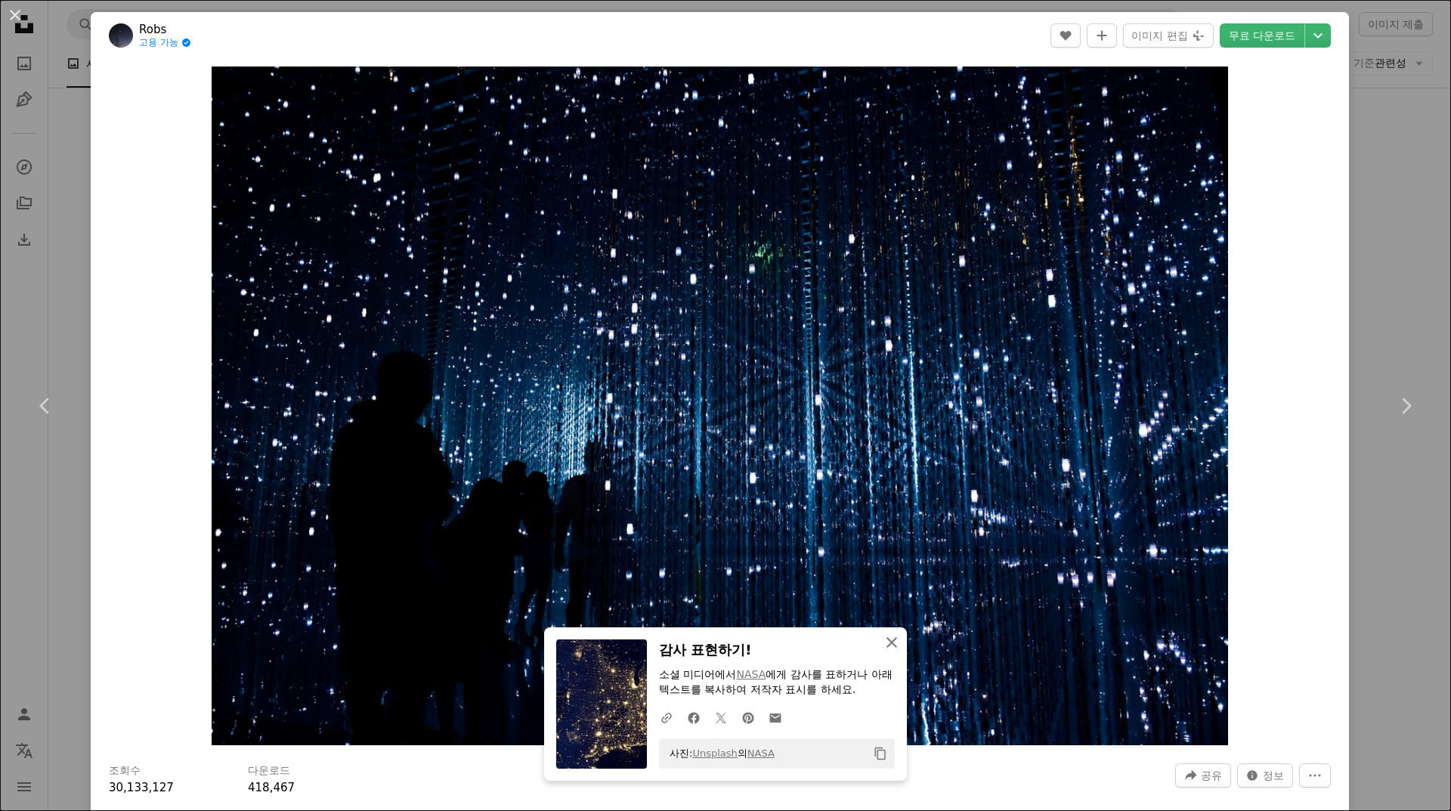
click at [892, 637] on icon "An X shape" at bounding box center [892, 642] width 18 height 18
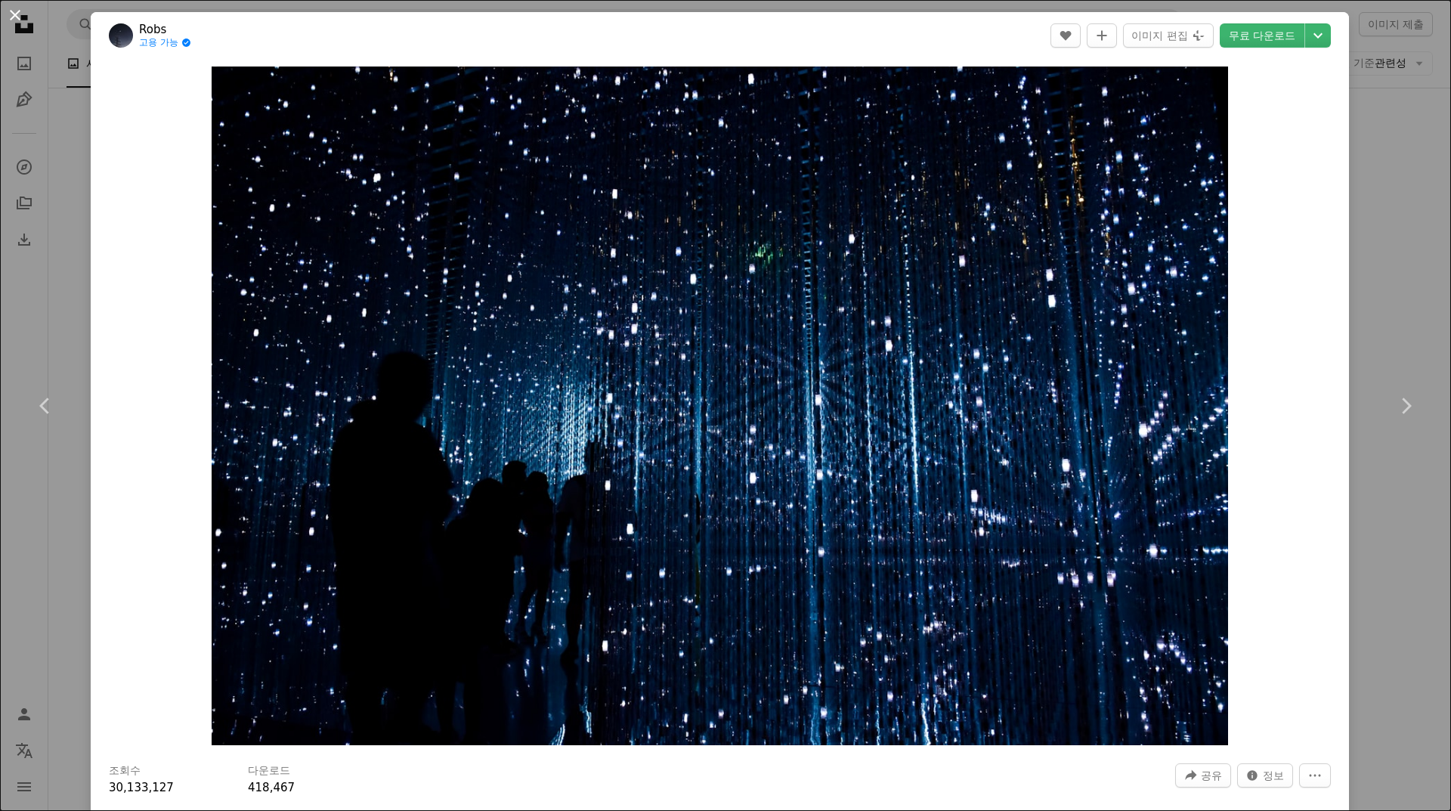
click at [17, 22] on button "An X shape" at bounding box center [15, 15] width 18 height 18
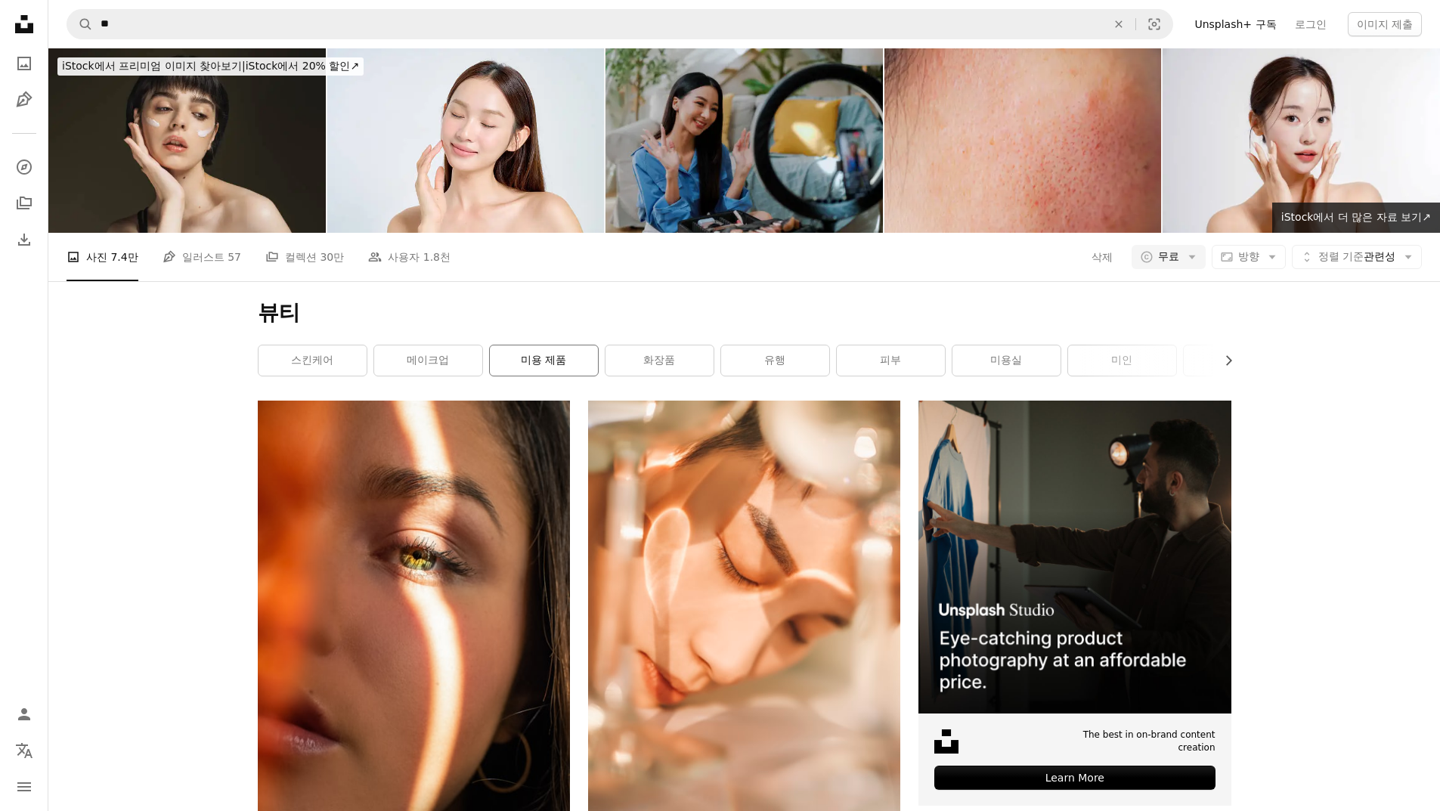
click at [528, 372] on link "미용 제품" at bounding box center [544, 360] width 108 height 30
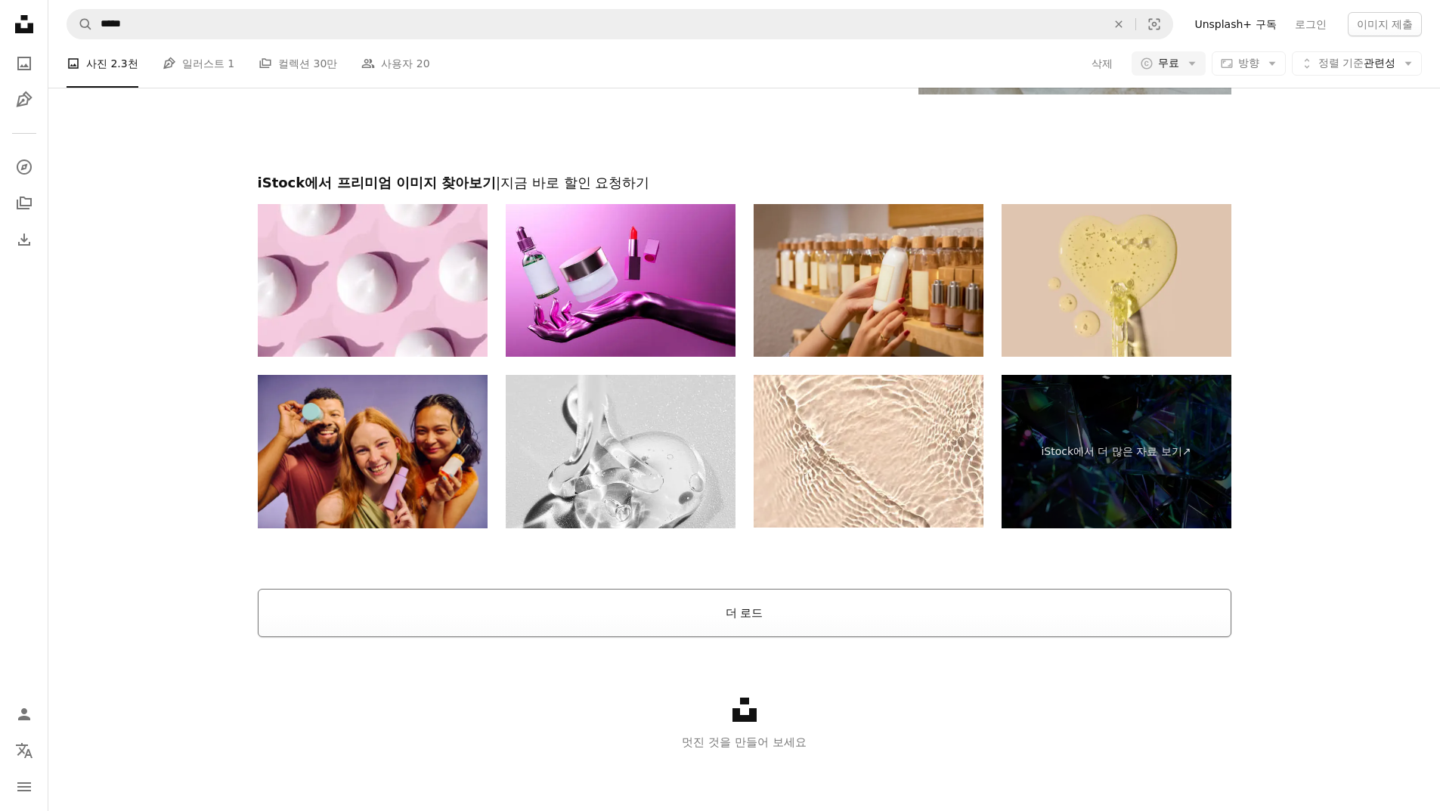
click at [723, 623] on button "더 로드" at bounding box center [744, 613] width 973 height 48
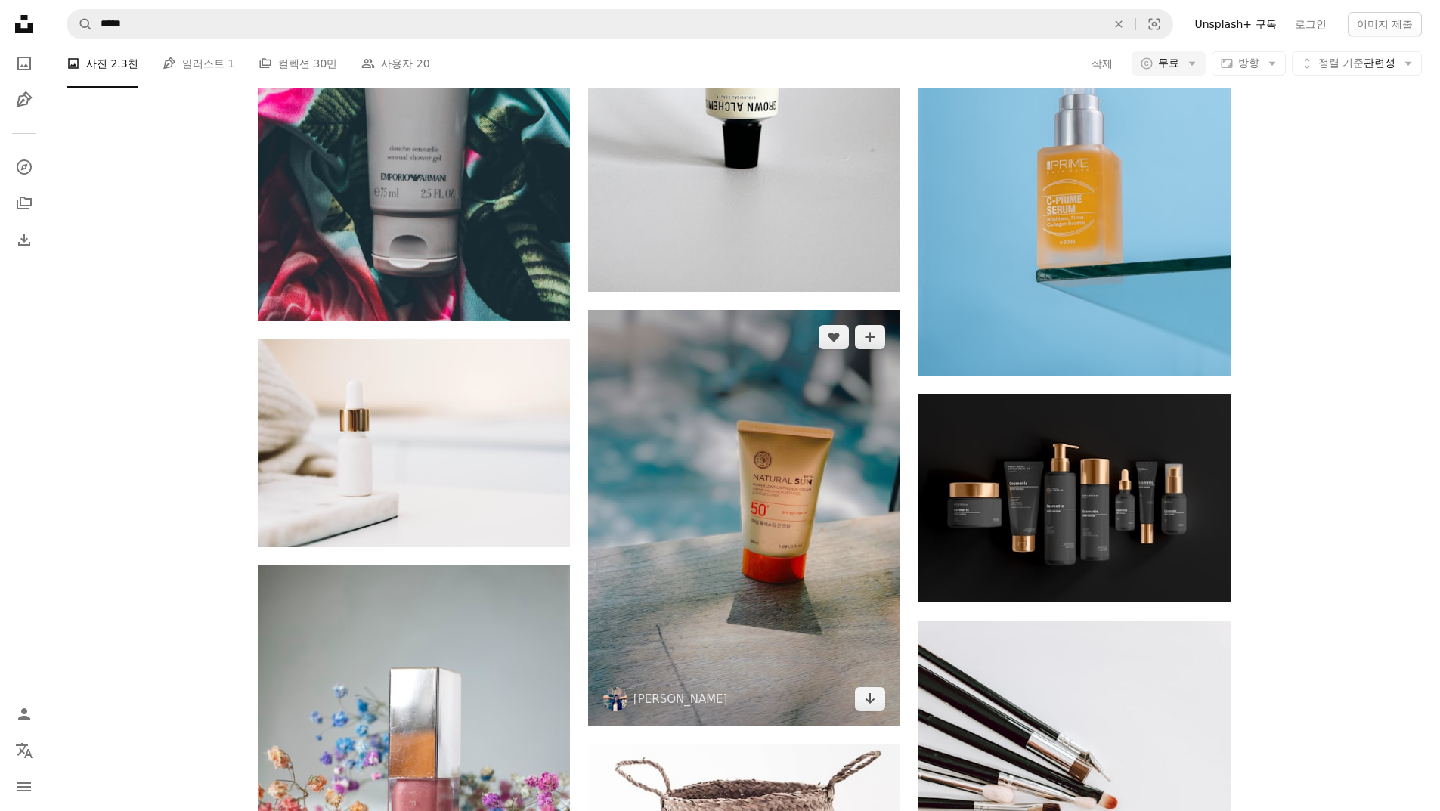
scroll to position [13101, 0]
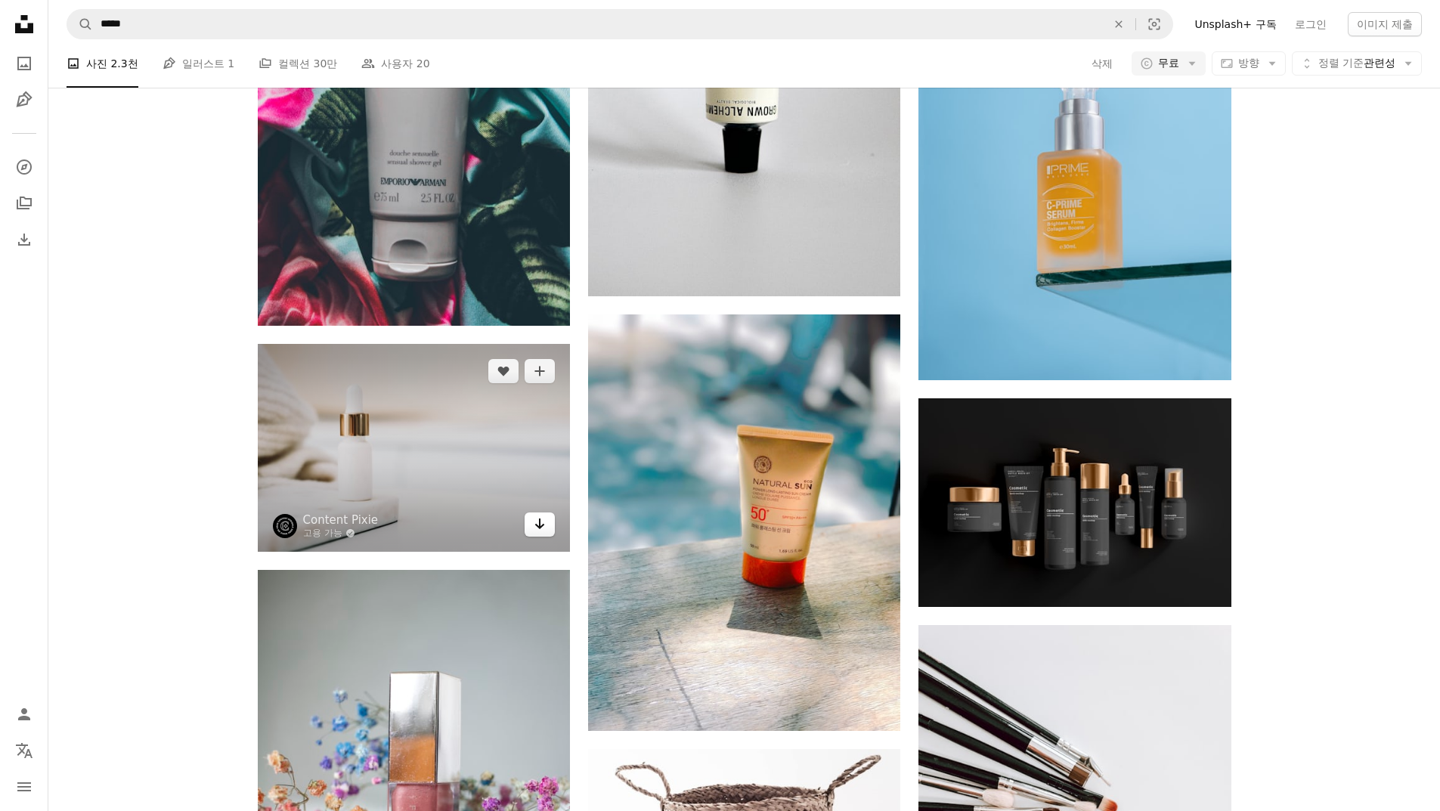
click at [534, 527] on icon "Arrow pointing down" at bounding box center [540, 524] width 12 height 18
